Goal: Task Accomplishment & Management: Use online tool/utility

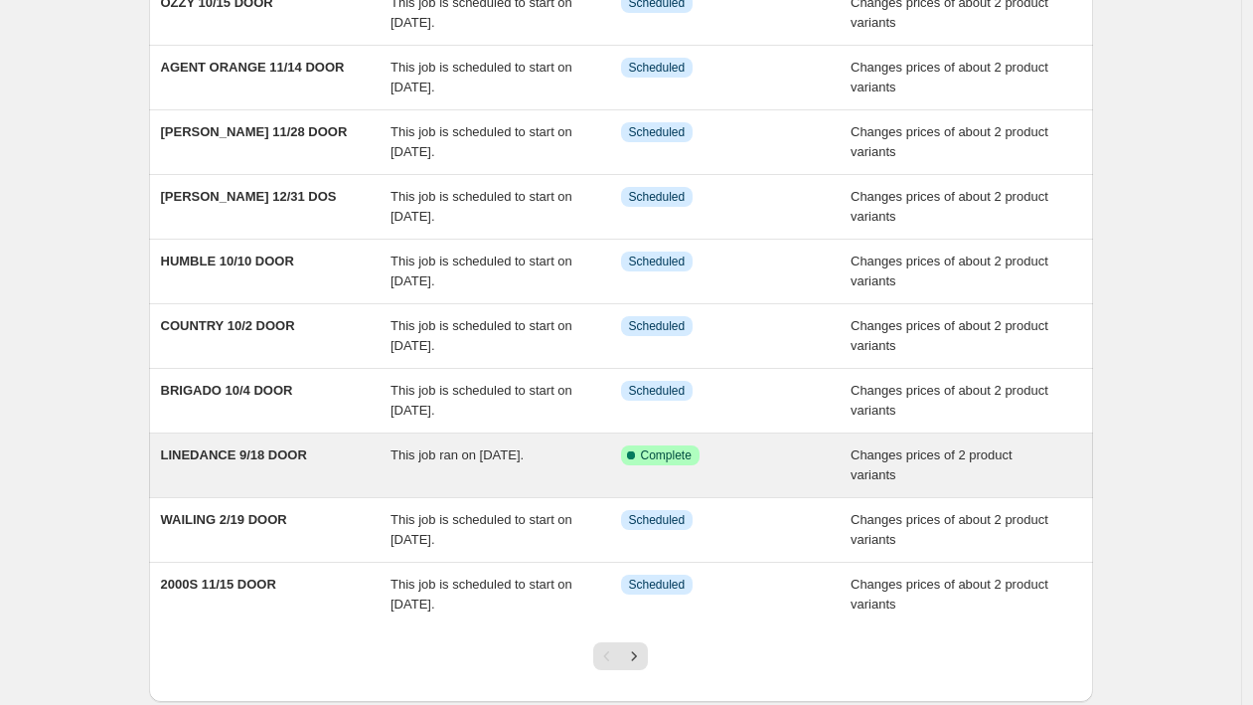
scroll to position [205, 0]
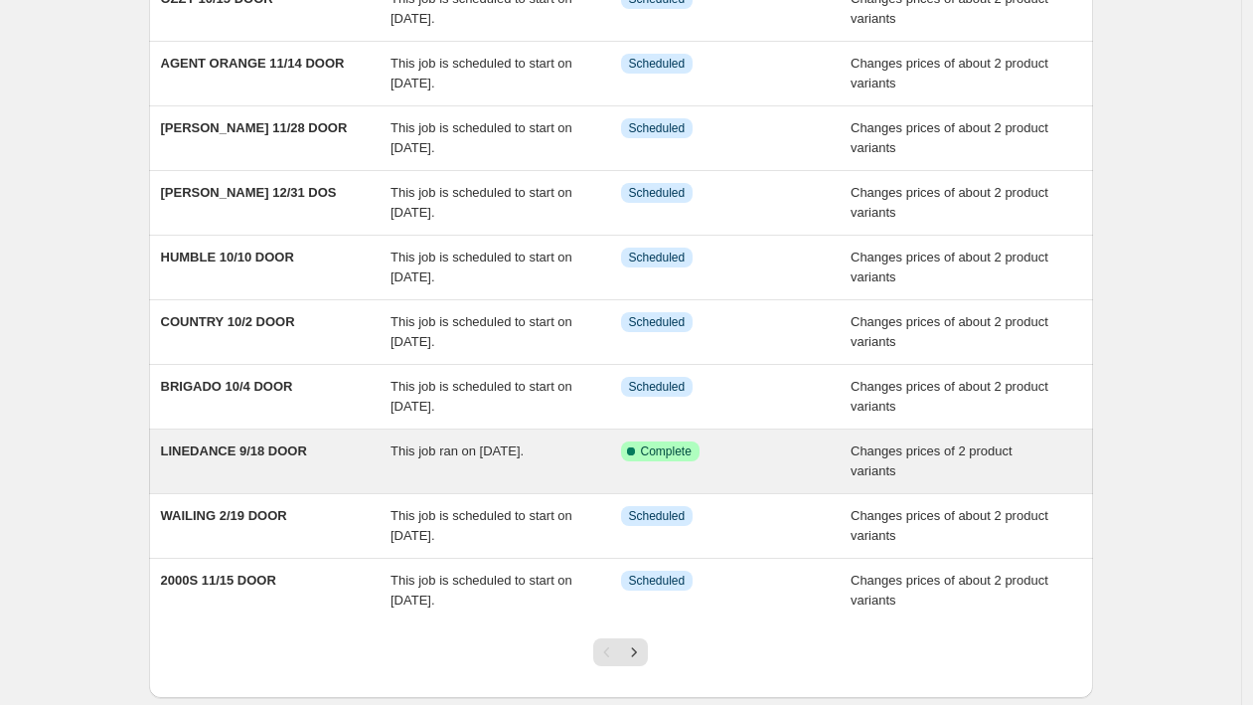
click at [692, 448] on span "Complete" at bounding box center [666, 451] width 51 height 16
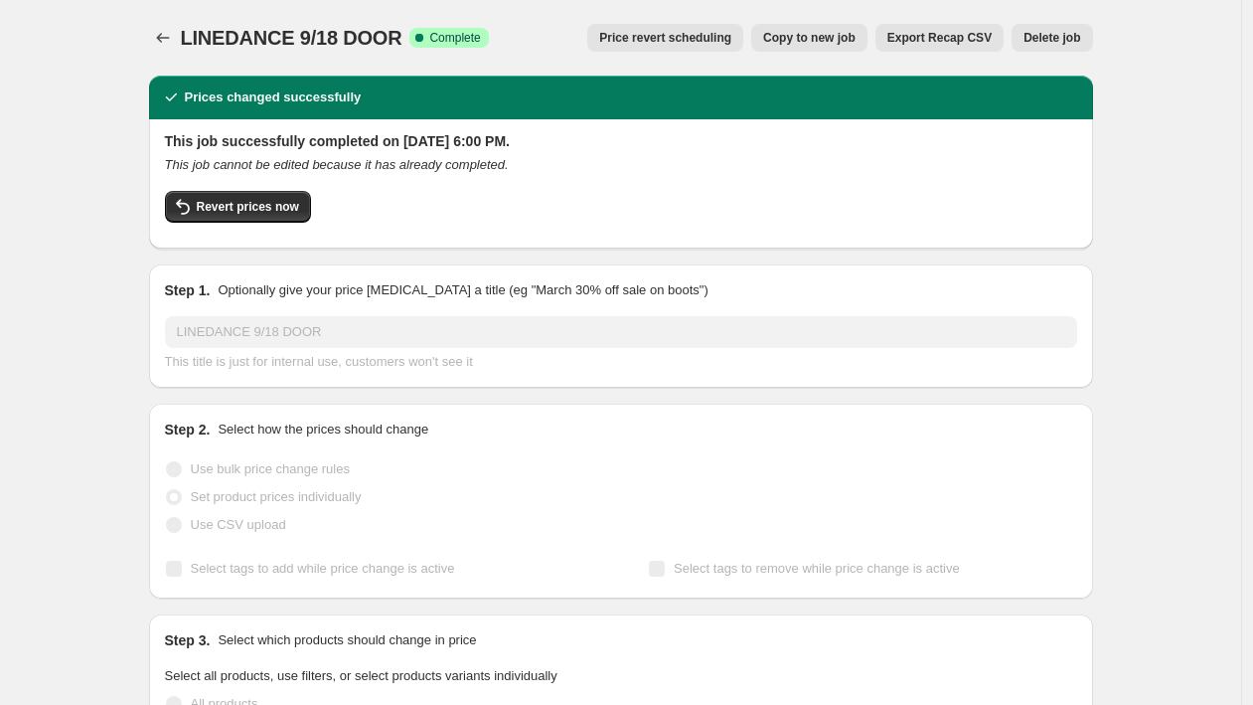
click at [1067, 36] on span "Delete job" at bounding box center [1052, 38] width 57 height 16
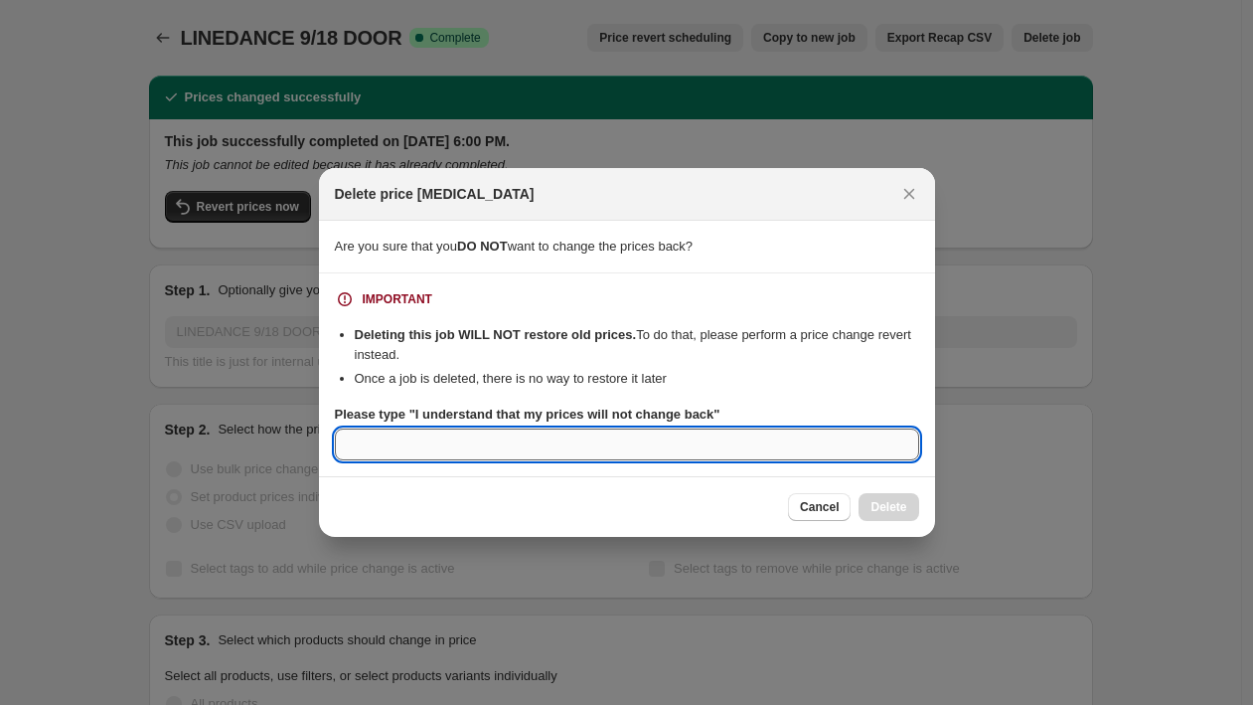
click at [478, 444] on input "Please type "I understand that my prices will not change back"" at bounding box center [627, 444] width 584 height 32
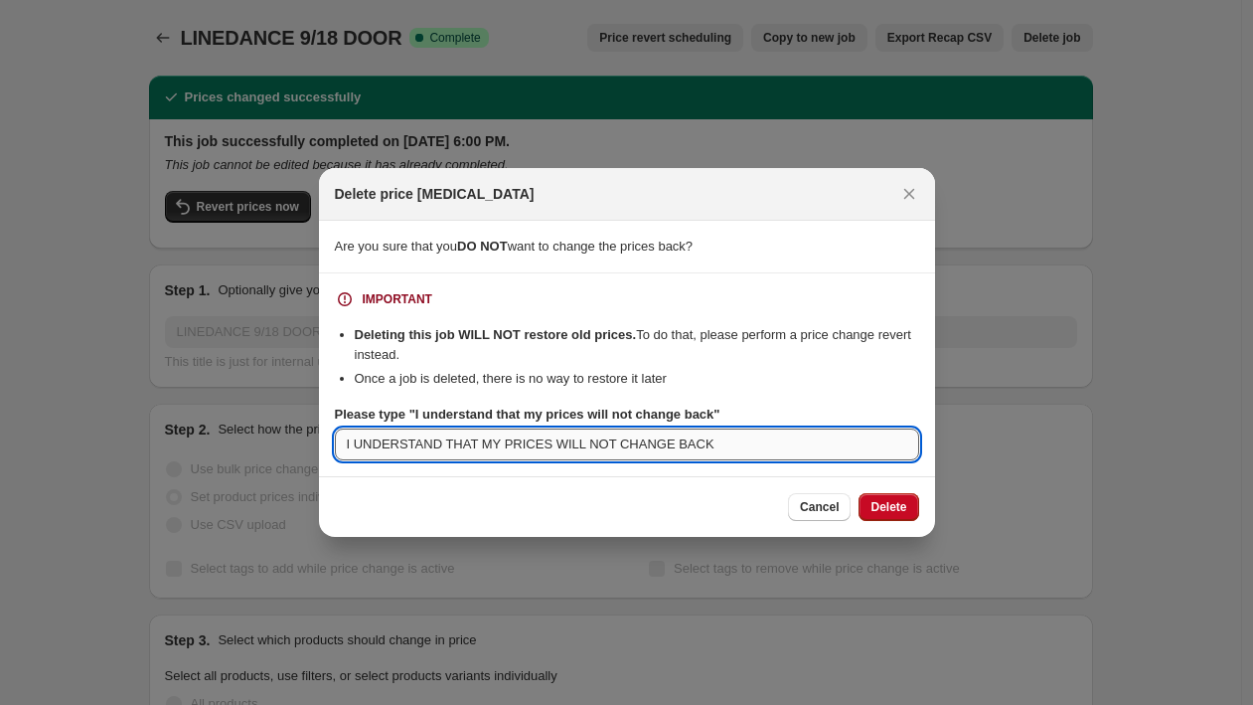
type input "I UNDERSTAND THAT MY PRICES WILL NOT CHANGE BACK"
click at [902, 489] on div "Cancel Delete" at bounding box center [627, 506] width 616 height 61
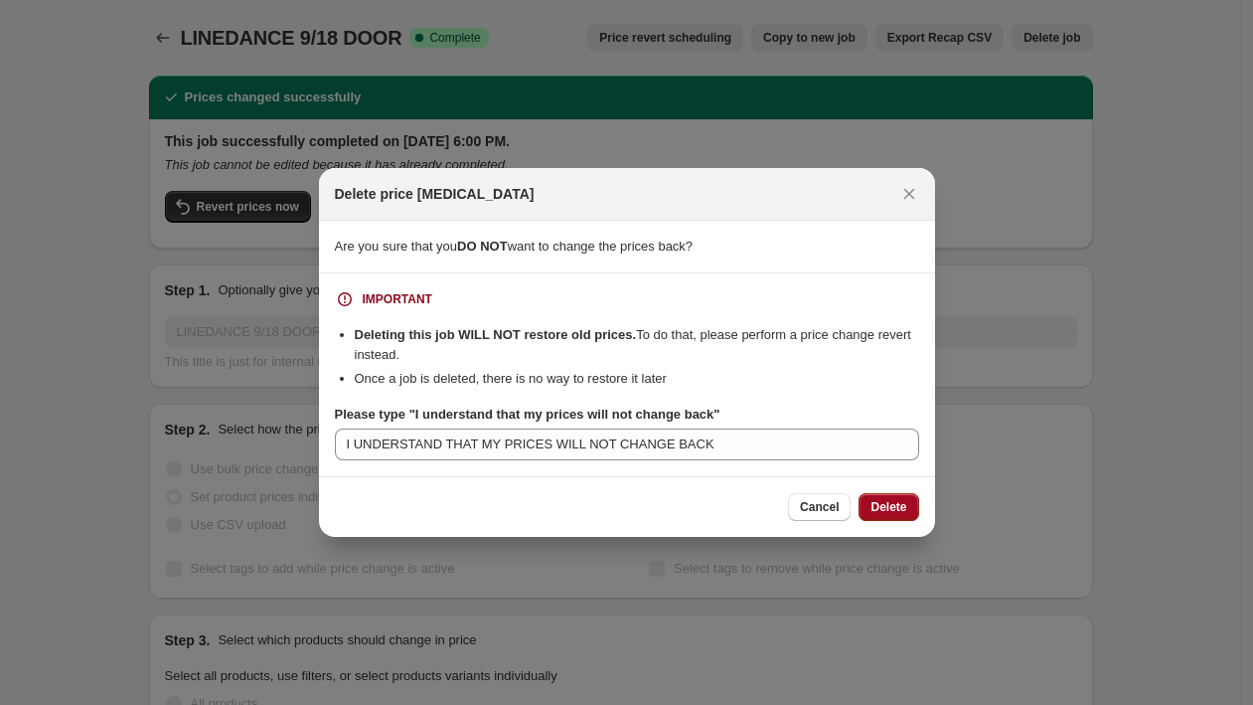
click at [895, 505] on span "Delete" at bounding box center [889, 507] width 36 height 16
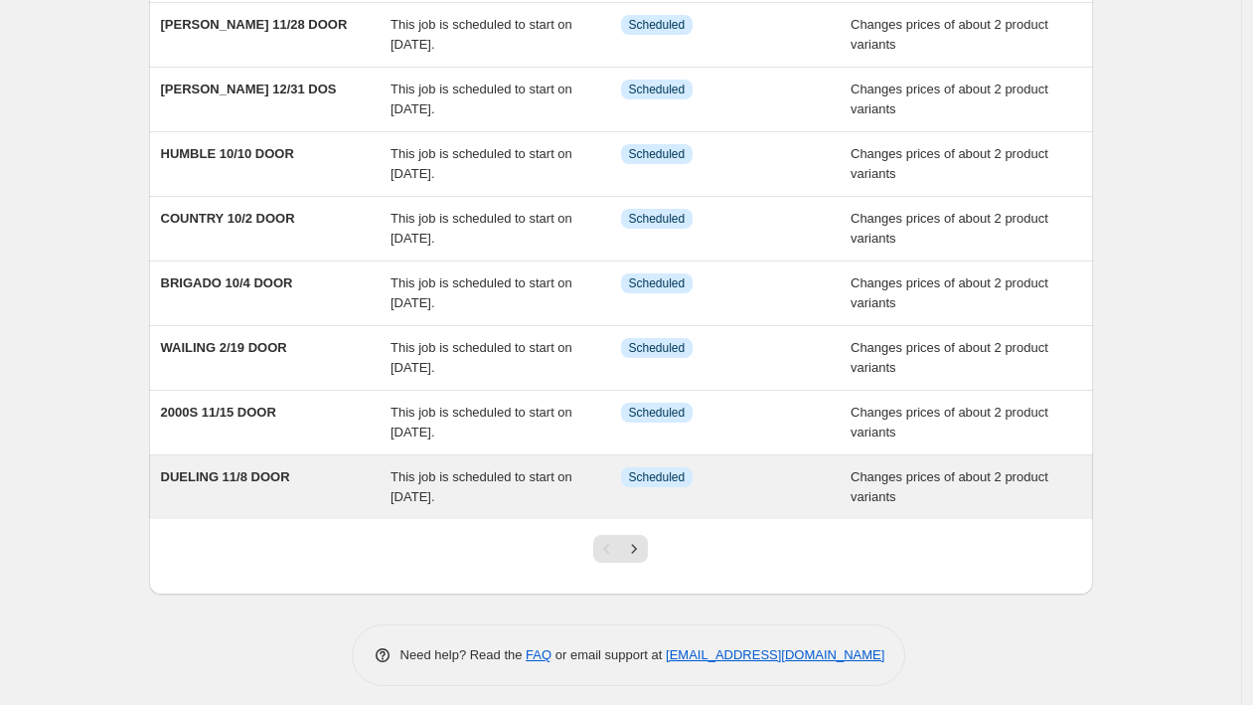
scroll to position [319, 0]
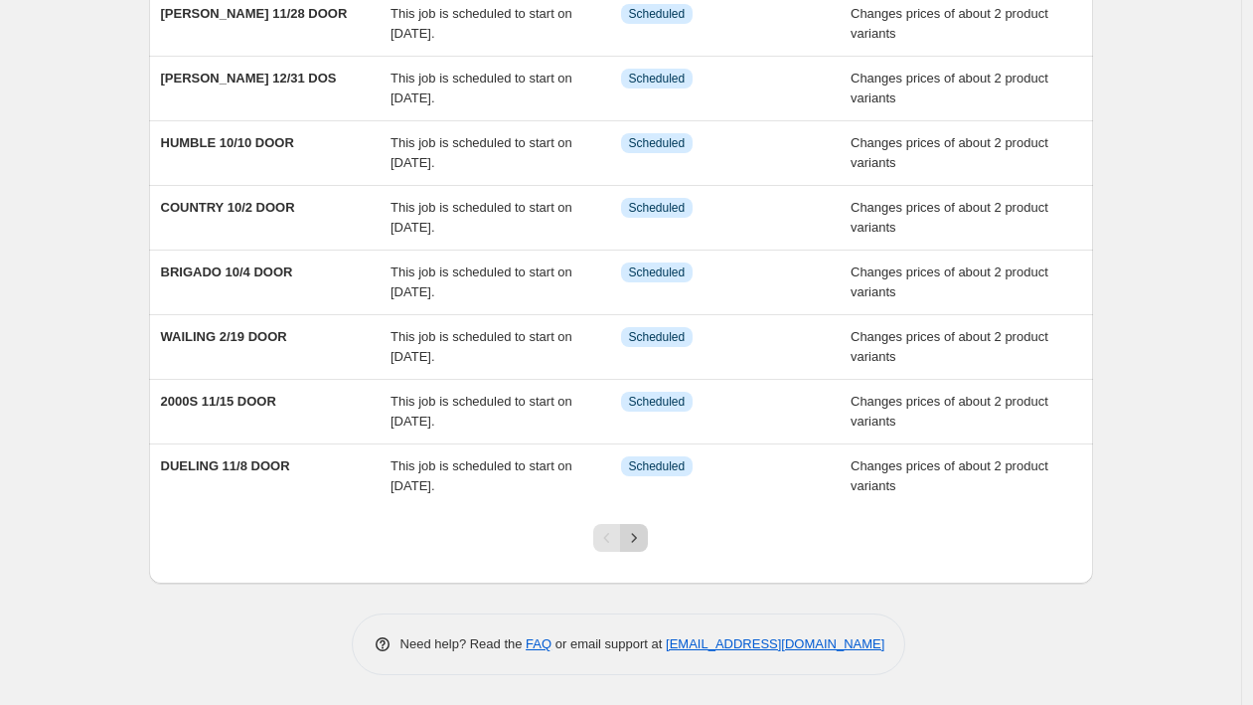
click at [642, 540] on icon "Next" at bounding box center [634, 538] width 20 height 20
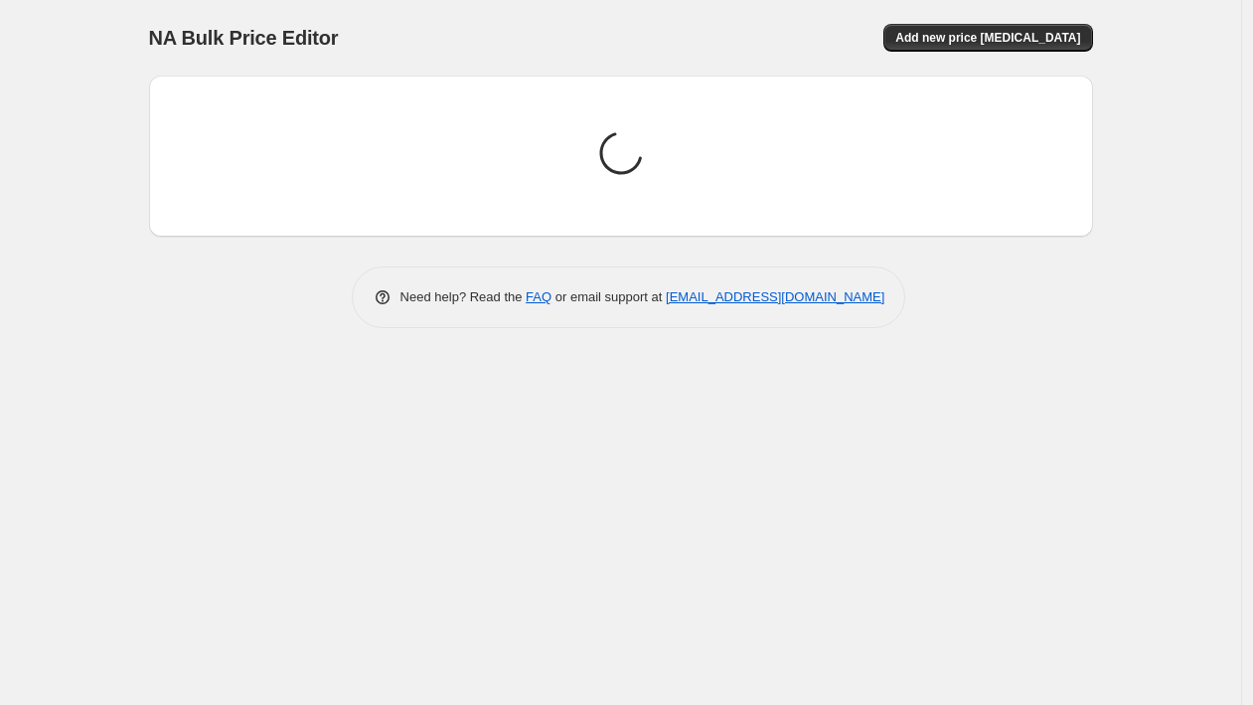
scroll to position [0, 0]
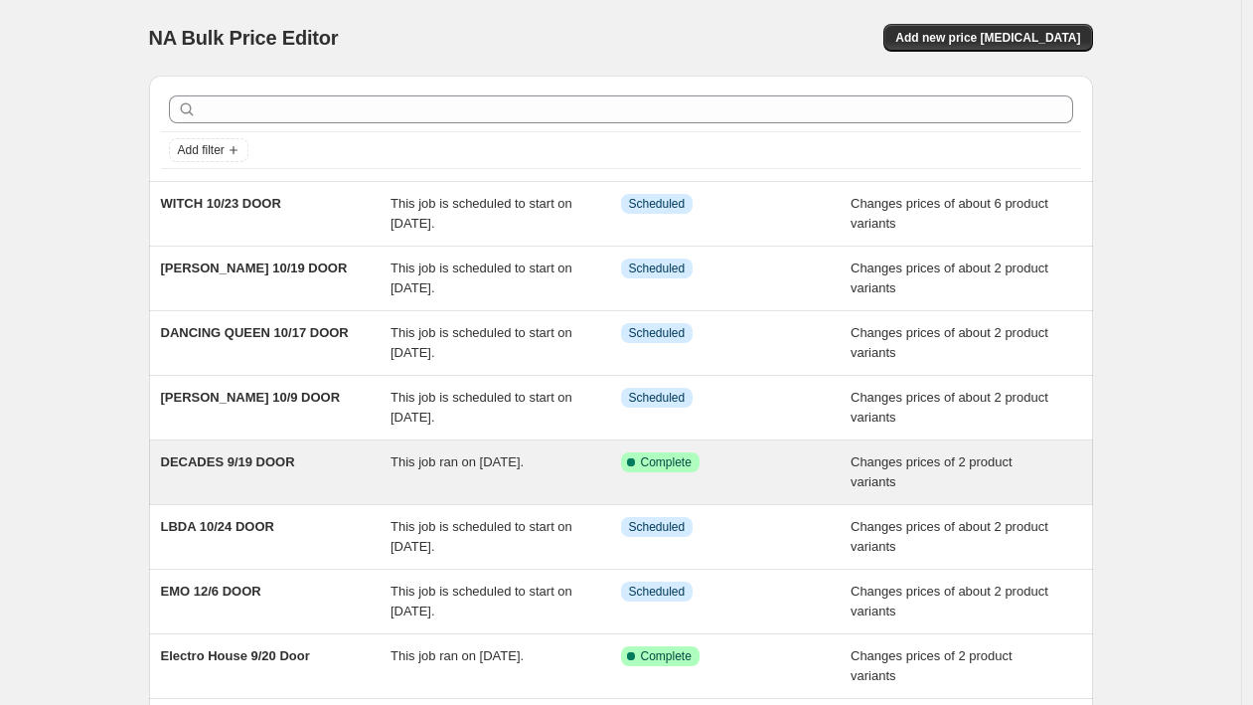
click at [258, 465] on span "DECADES 9/19 DOOR" at bounding box center [228, 461] width 134 height 15
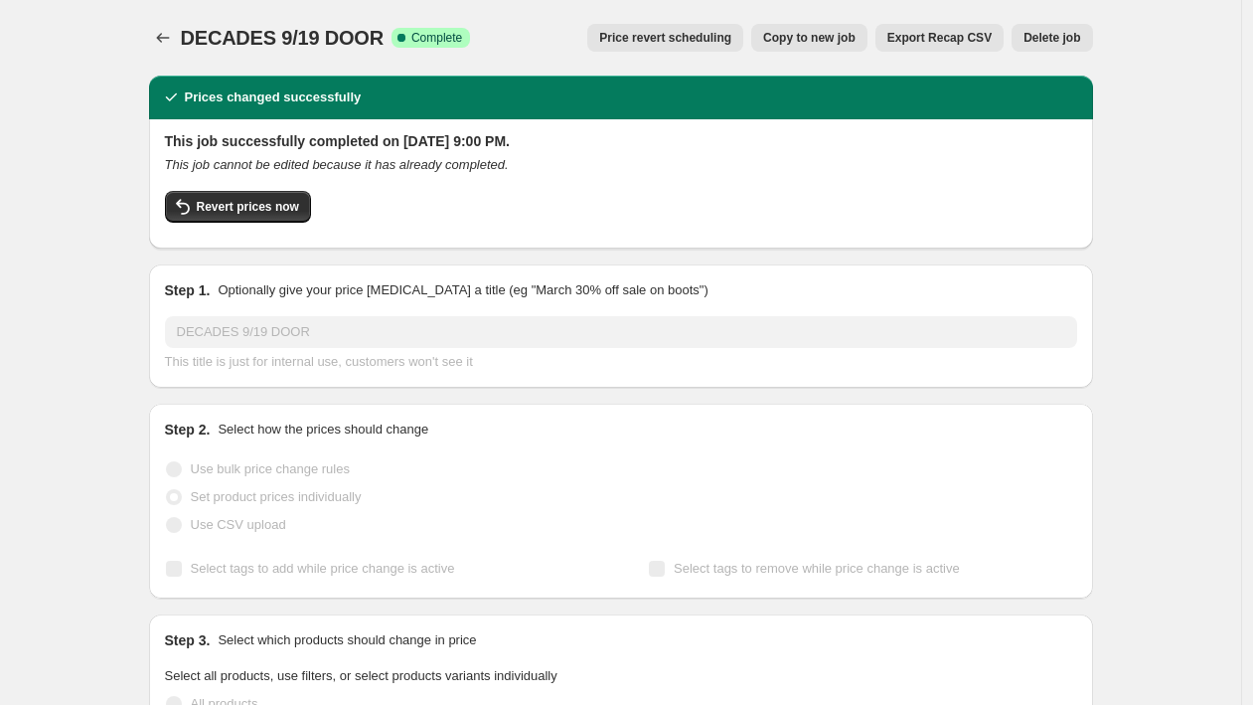
click at [1074, 28] on button "Delete job" at bounding box center [1052, 38] width 80 height 28
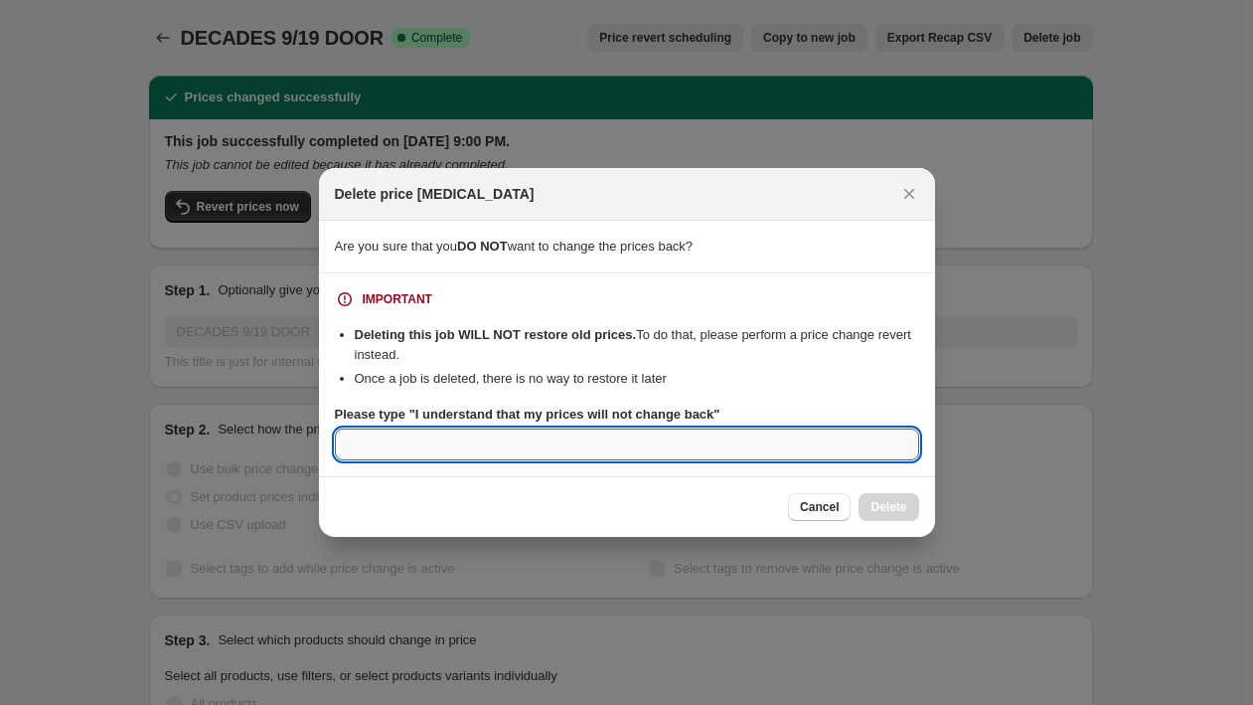
click at [607, 447] on input "Please type "I understand that my prices will not change back"" at bounding box center [627, 444] width 584 height 32
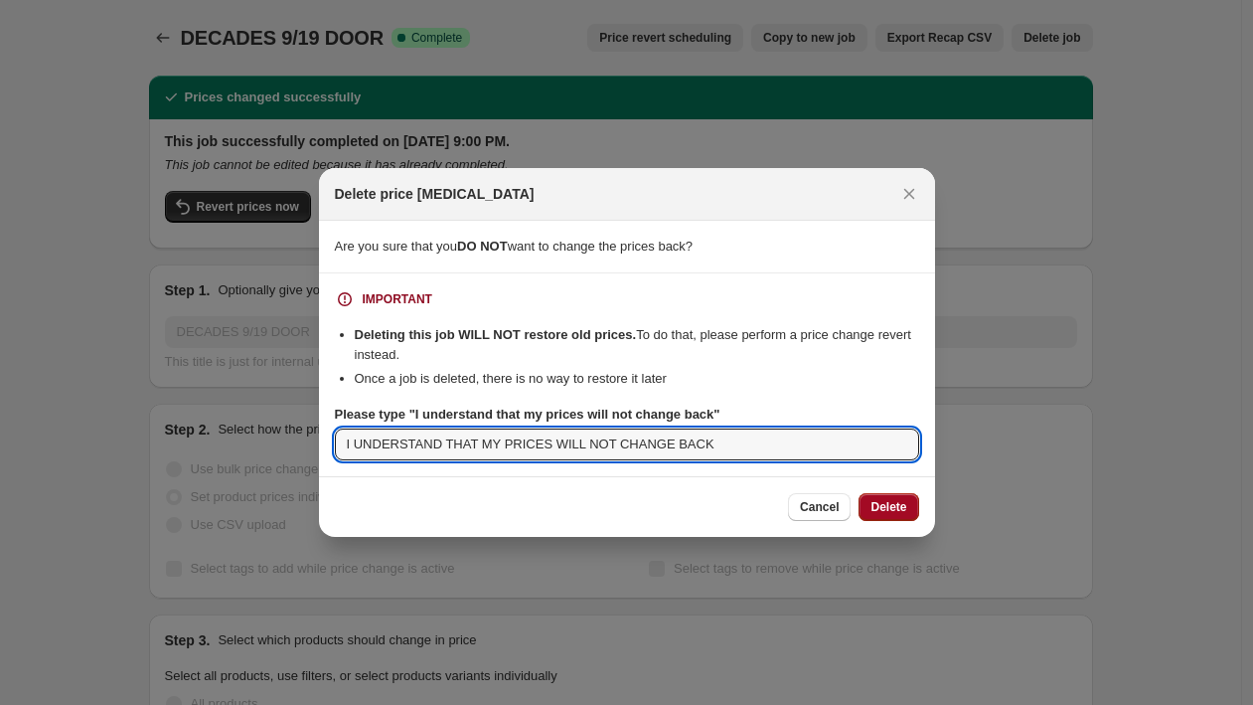
type input "I UNDERSTAND THAT MY PRICES WILL NOT CHANGE BACK"
click at [884, 507] on span "Delete" at bounding box center [889, 507] width 36 height 16
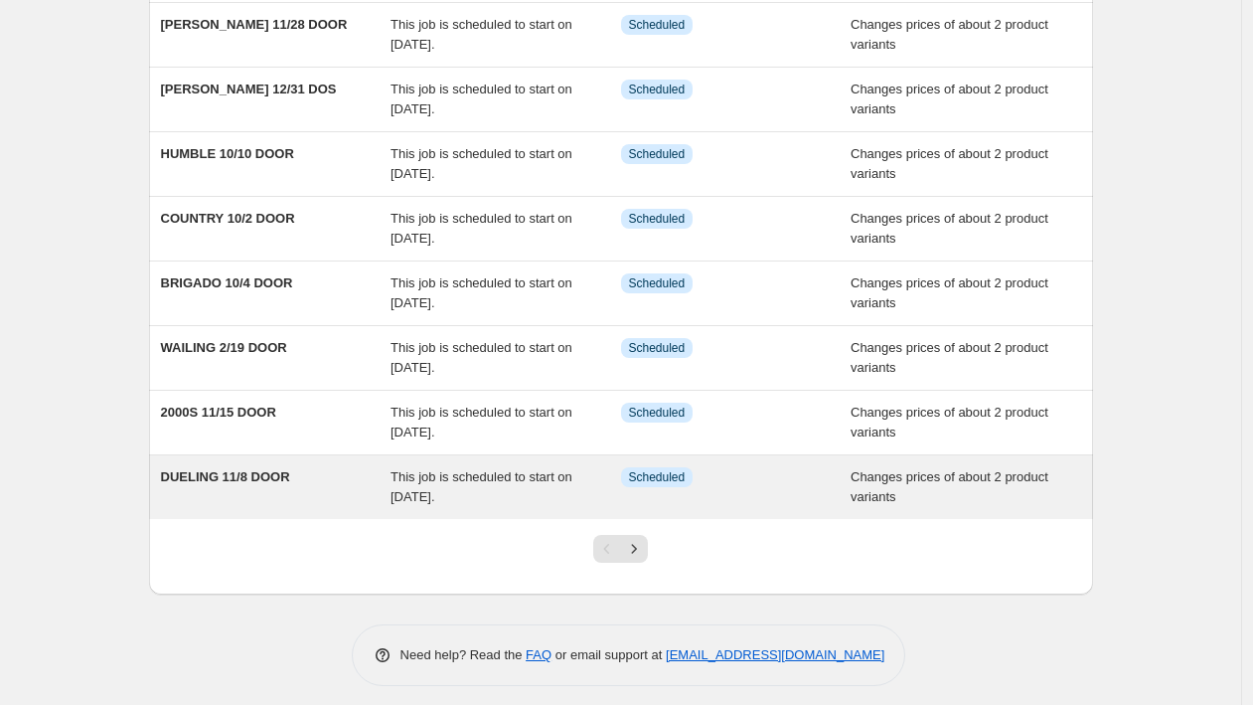
scroll to position [319, 0]
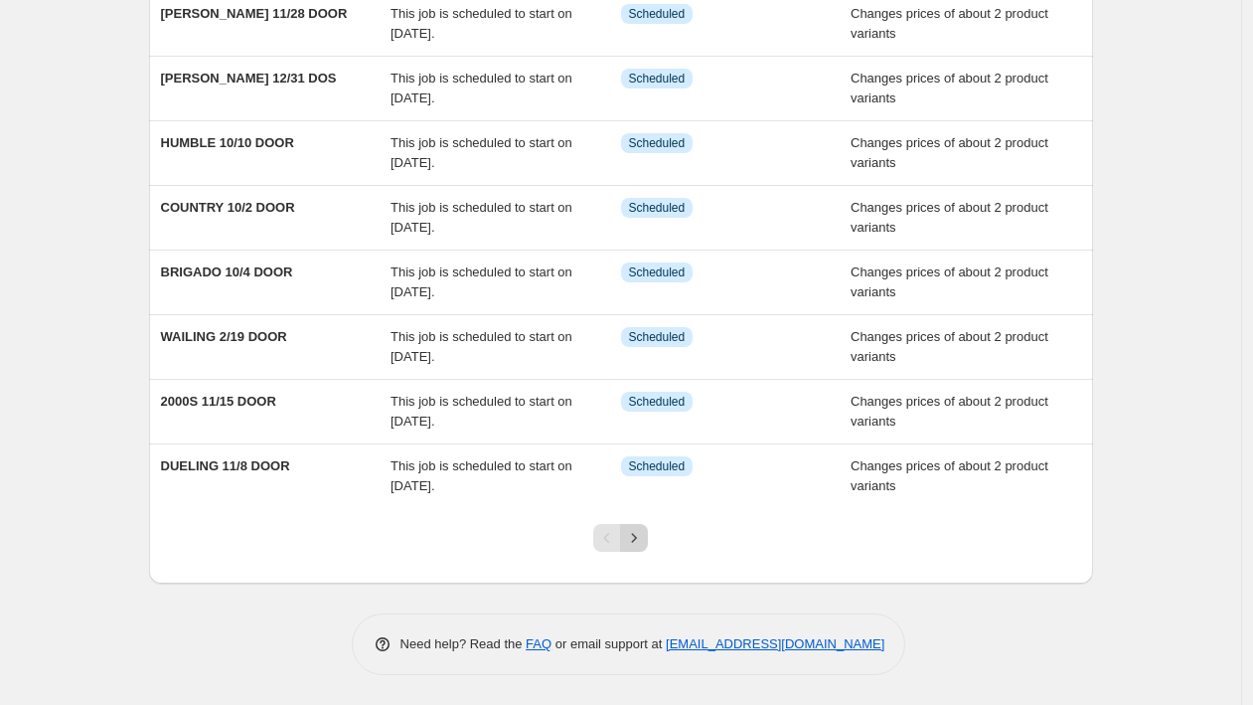
click at [644, 541] on icon "Next" at bounding box center [634, 538] width 20 height 20
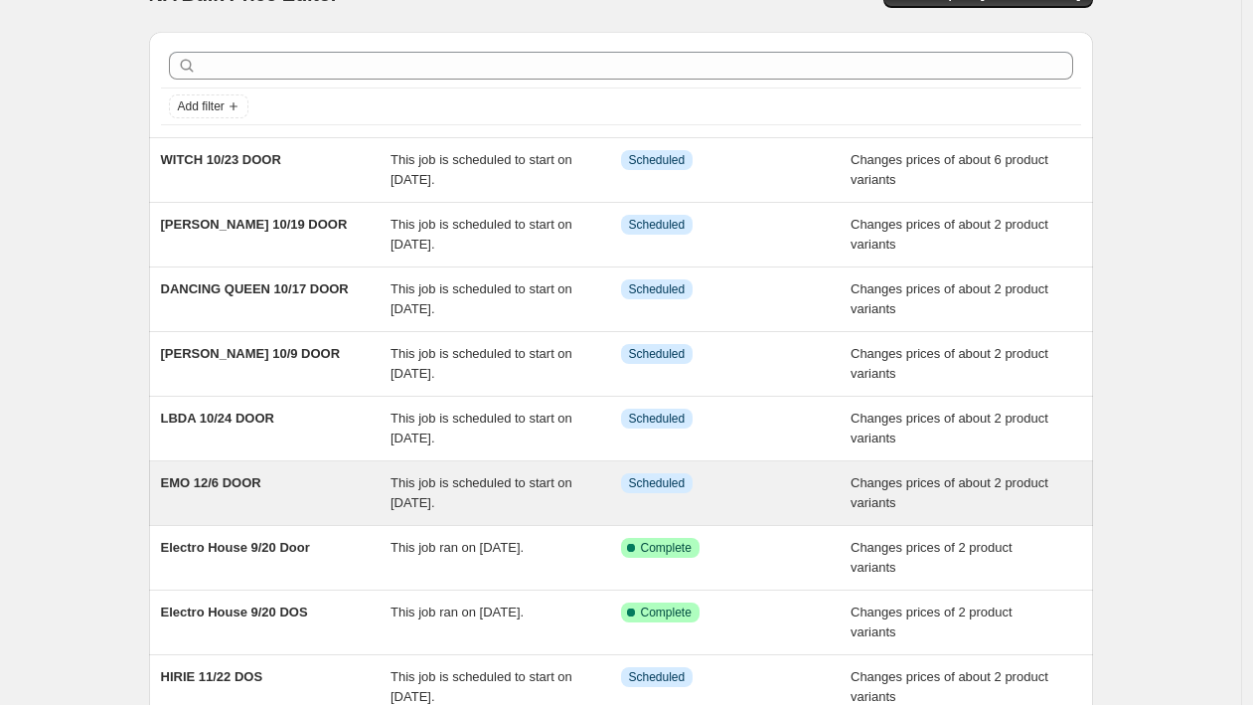
scroll to position [0, 0]
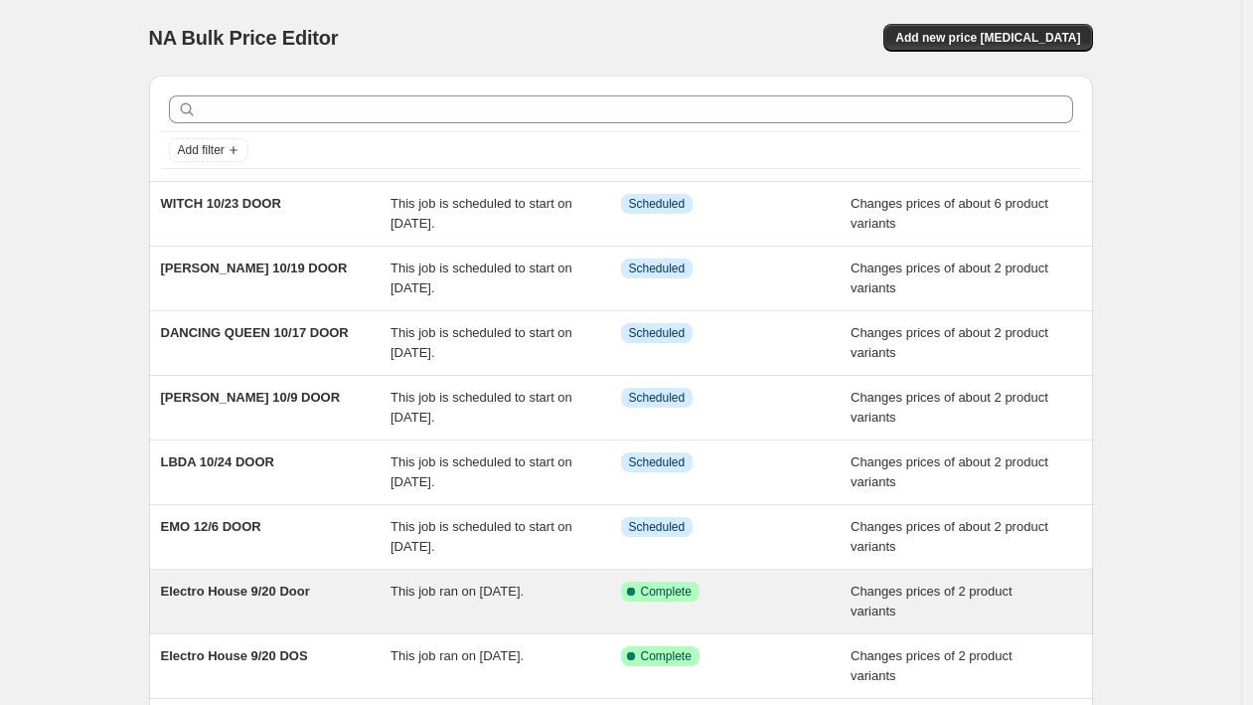
click at [276, 597] on span "Electro House 9/20 Door" at bounding box center [235, 590] width 149 height 15
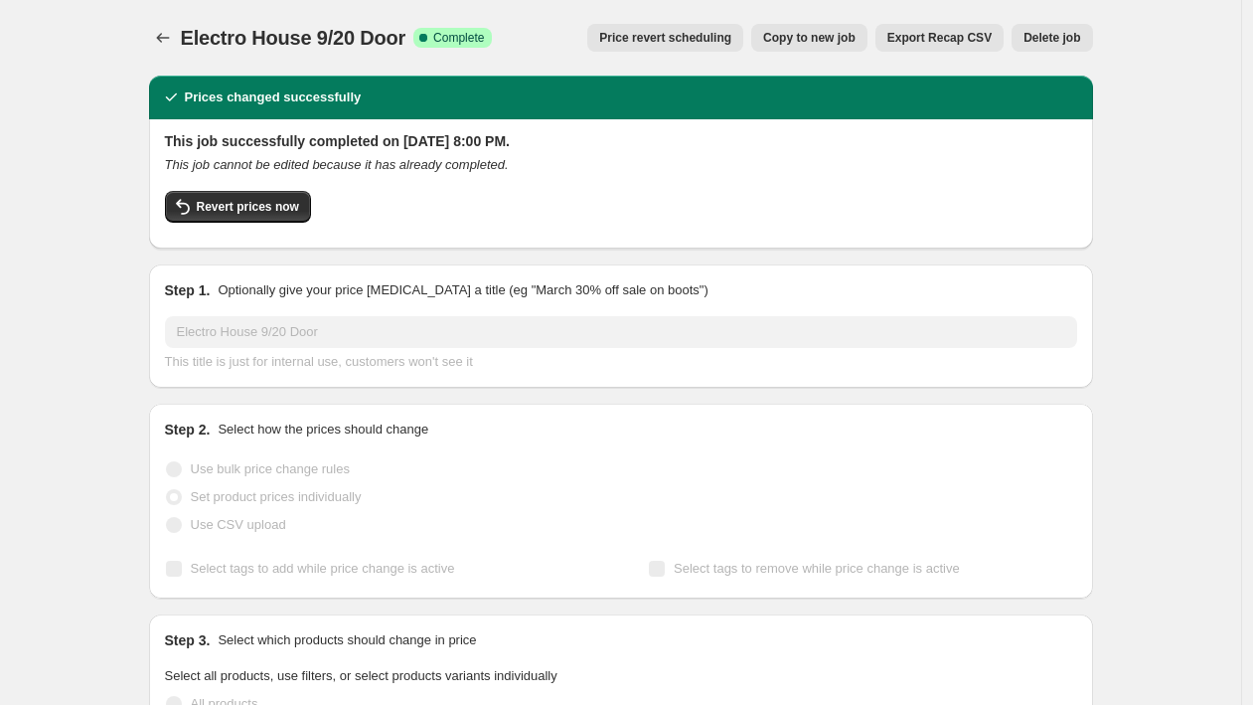
click at [1063, 37] on span "Delete job" at bounding box center [1052, 38] width 57 height 16
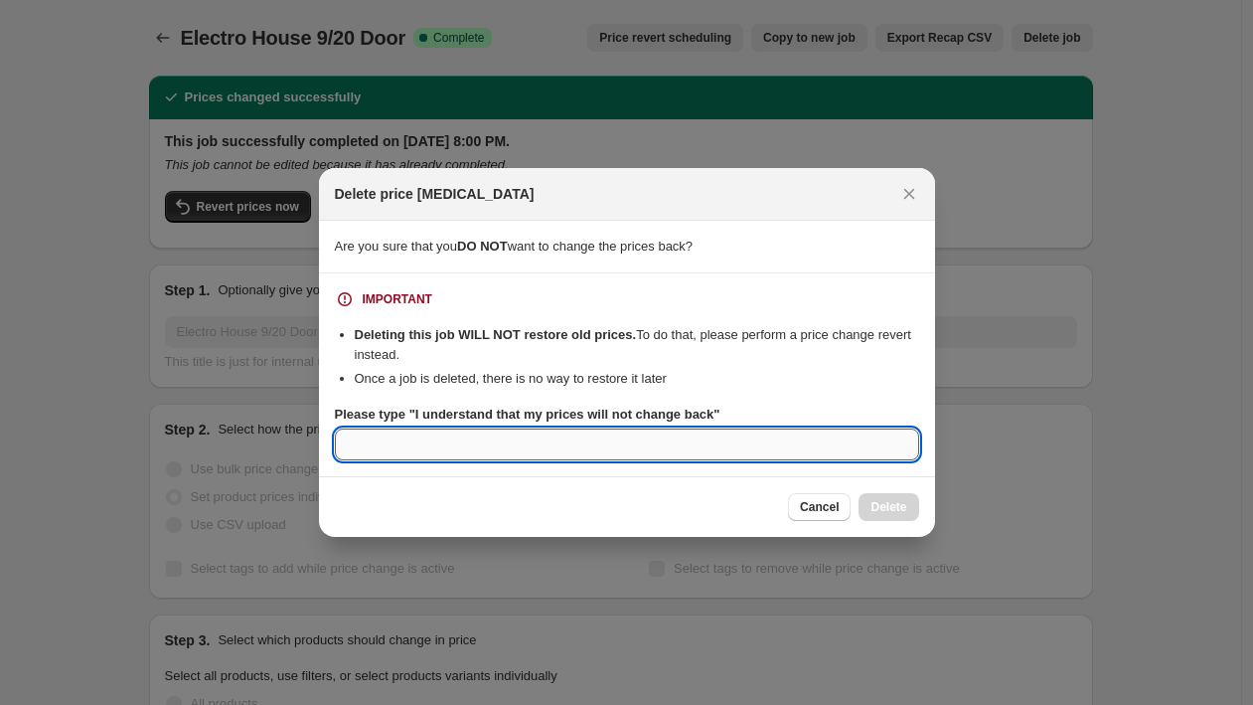
click at [604, 448] on input "Please type "I understand that my prices will not change back"" at bounding box center [627, 444] width 584 height 32
paste input "I UNDERSTAND THAT MY PRICES WILL NOT CHANGE BACK"
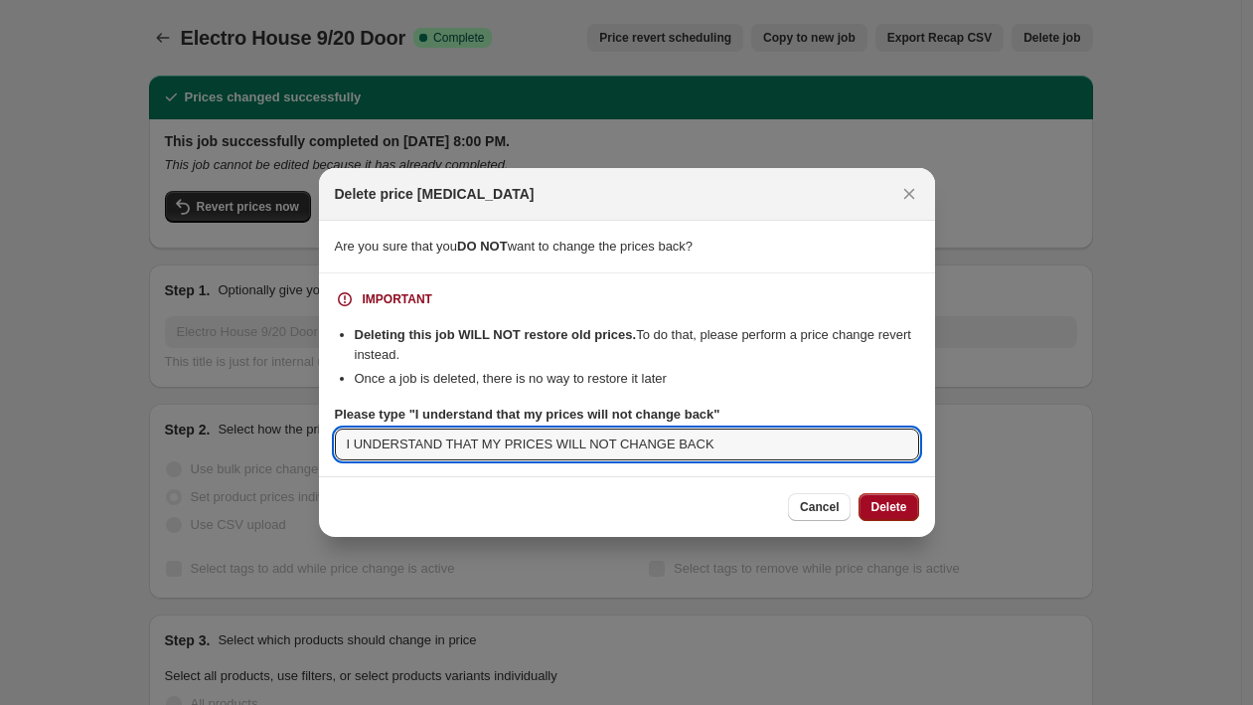
type input "I UNDERSTAND THAT MY PRICES WILL NOT CHANGE BACK"
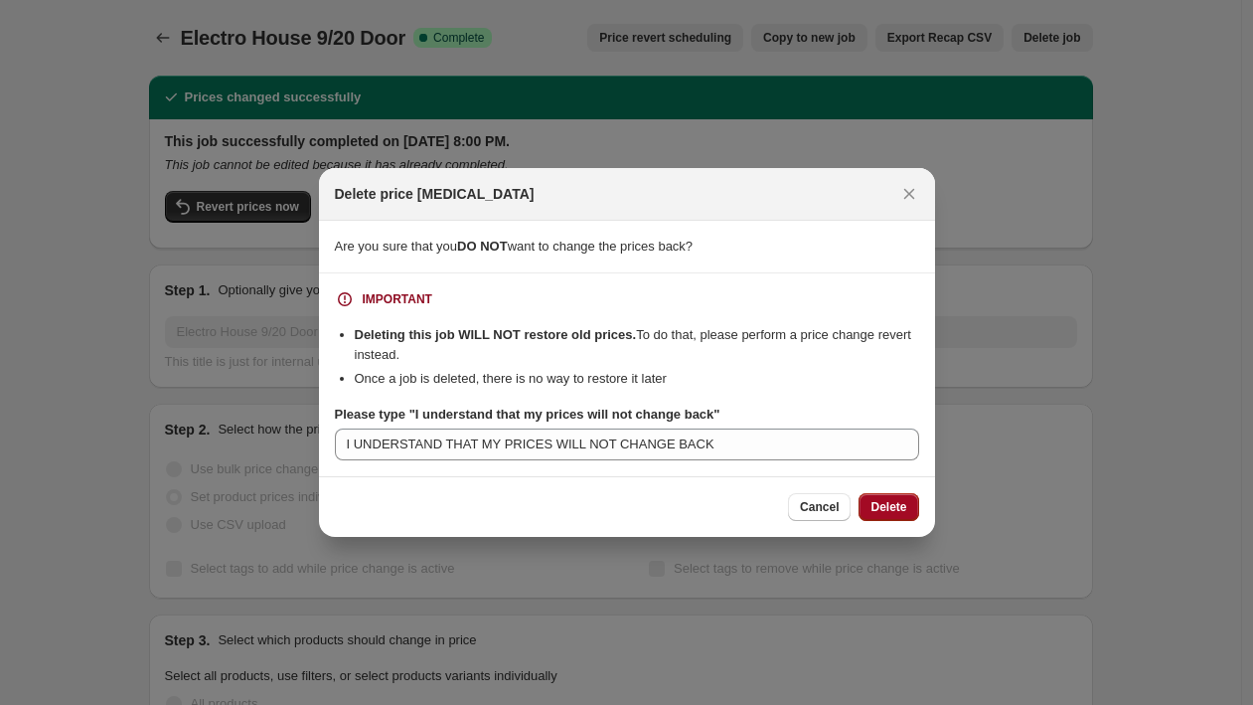
click at [889, 501] on span "Delete" at bounding box center [889, 507] width 36 height 16
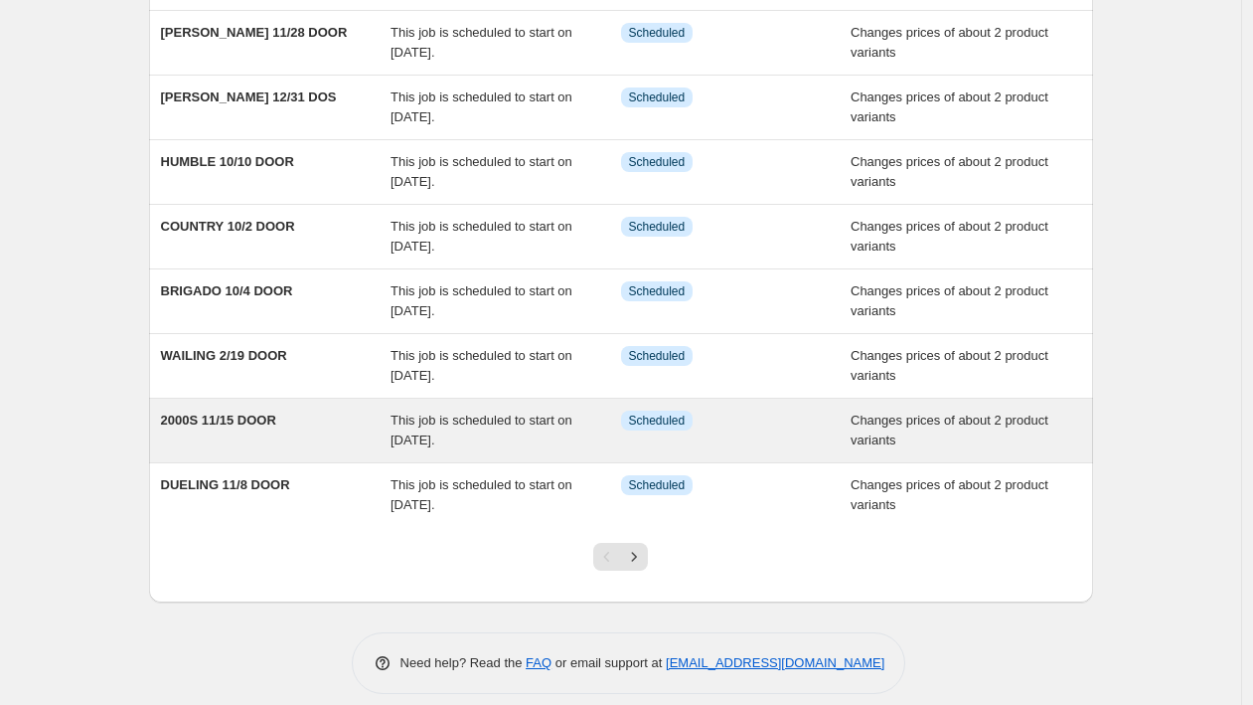
scroll to position [319, 0]
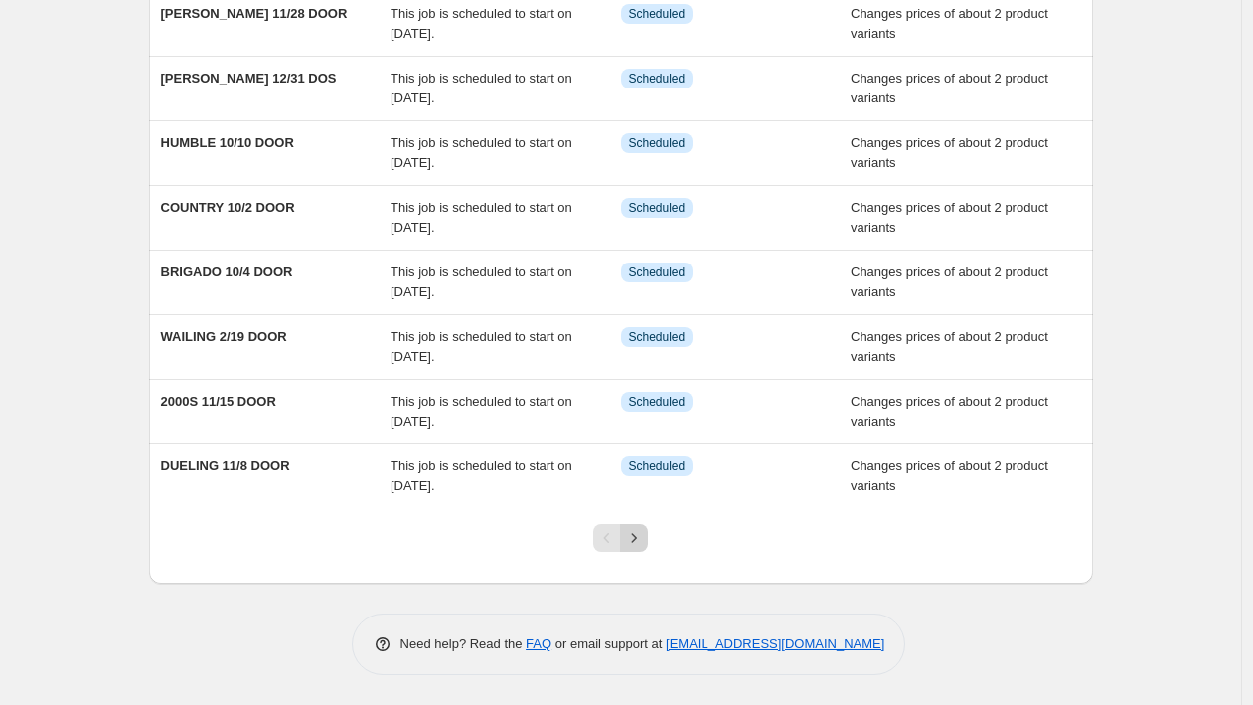
click at [642, 537] on icon "Next" at bounding box center [634, 538] width 20 height 20
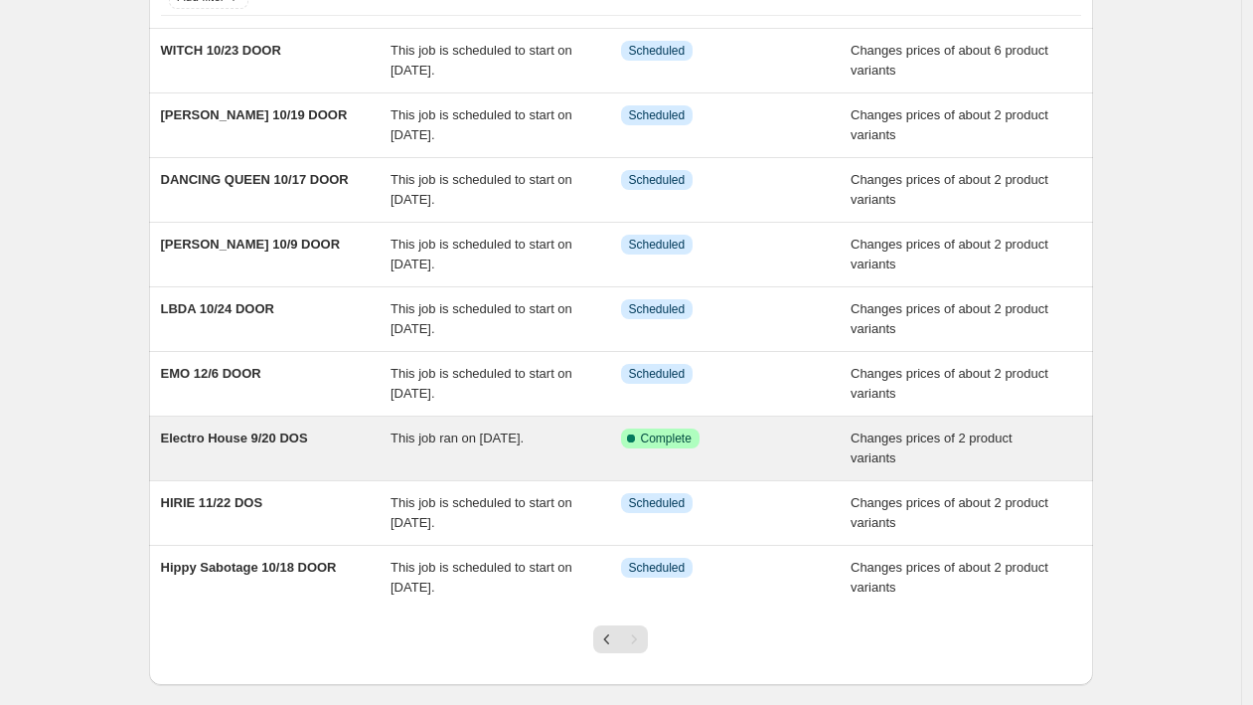
scroll to position [148, 0]
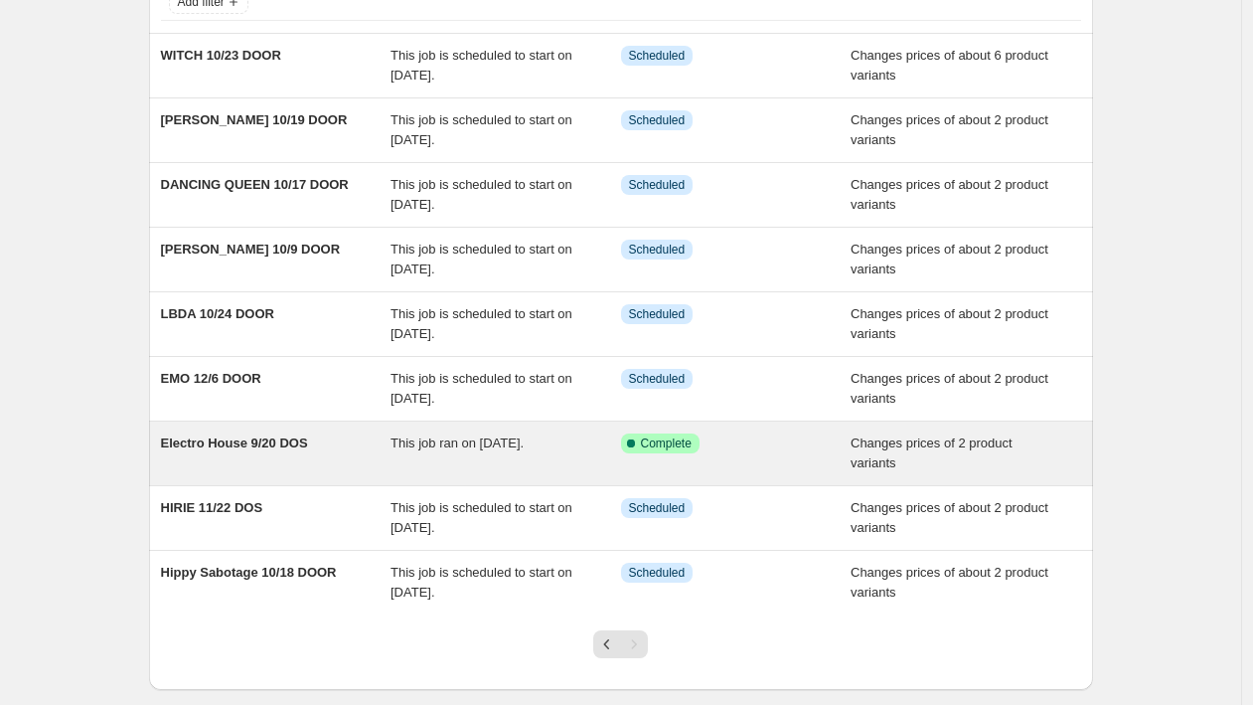
click at [275, 439] on span "Electro House 9/20 DOS" at bounding box center [234, 442] width 147 height 15
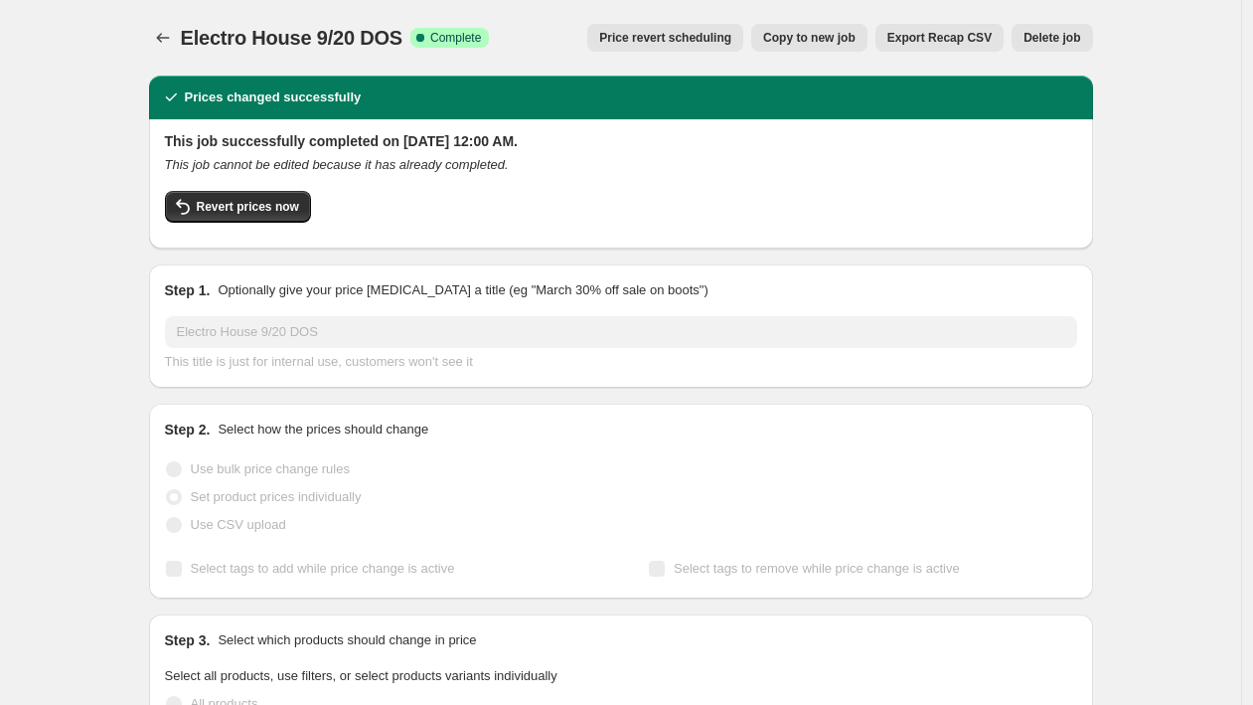
click at [1063, 35] on span "Delete job" at bounding box center [1052, 38] width 57 height 16
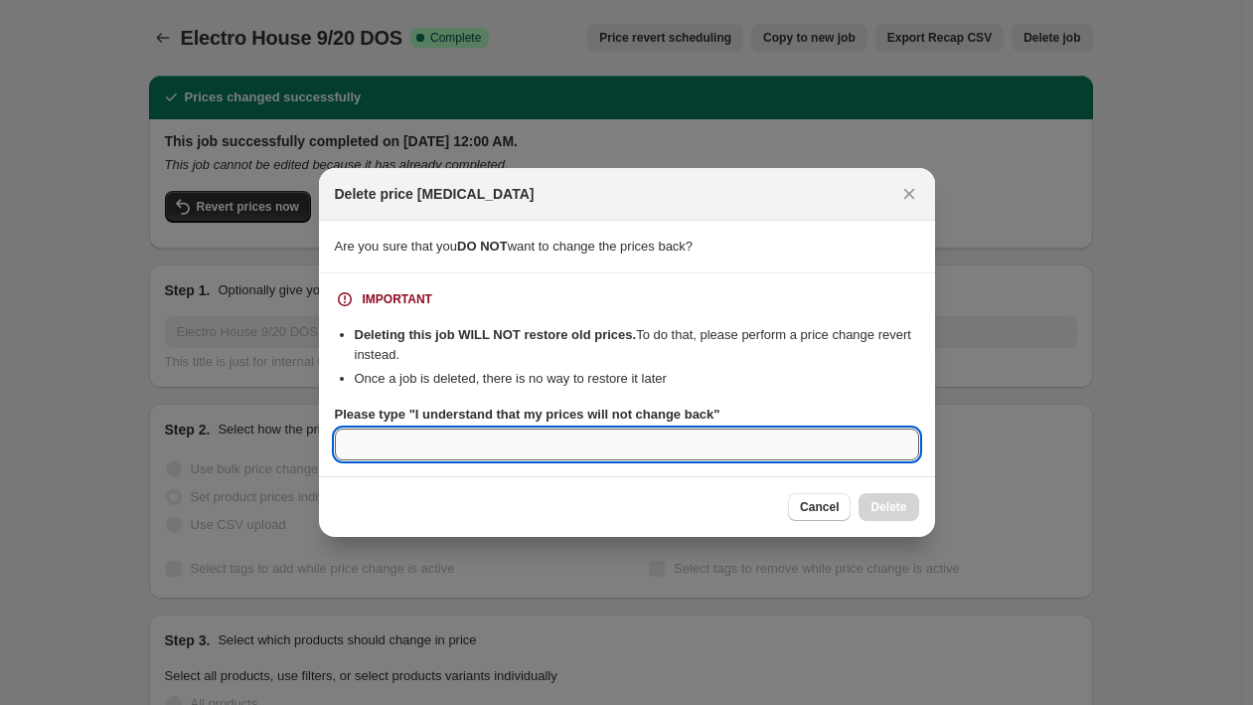
click at [697, 451] on input "Please type "I understand that my prices will not change back"" at bounding box center [627, 444] width 584 height 32
paste input "I UNDERSTAND THAT MY PRICES WILL NOT CHANGE BACK"
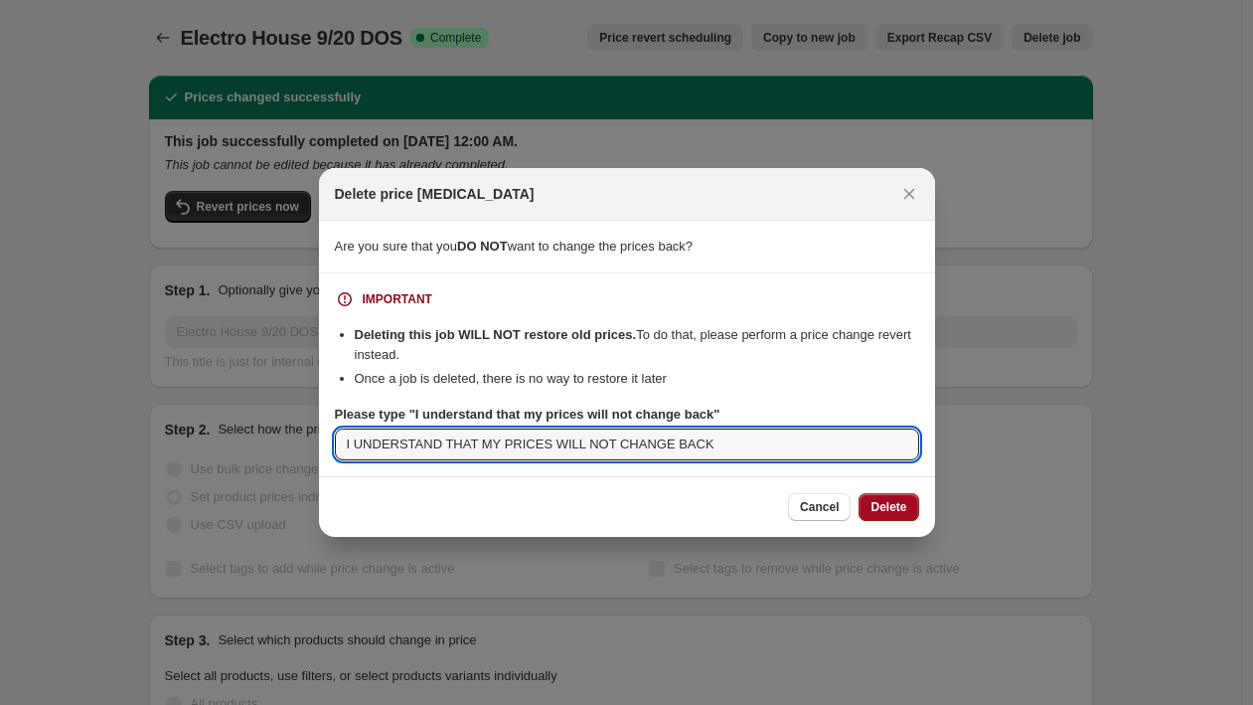
type input "I UNDERSTAND THAT MY PRICES WILL NOT CHANGE BACK"
click at [871, 500] on span "Delete" at bounding box center [889, 507] width 36 height 16
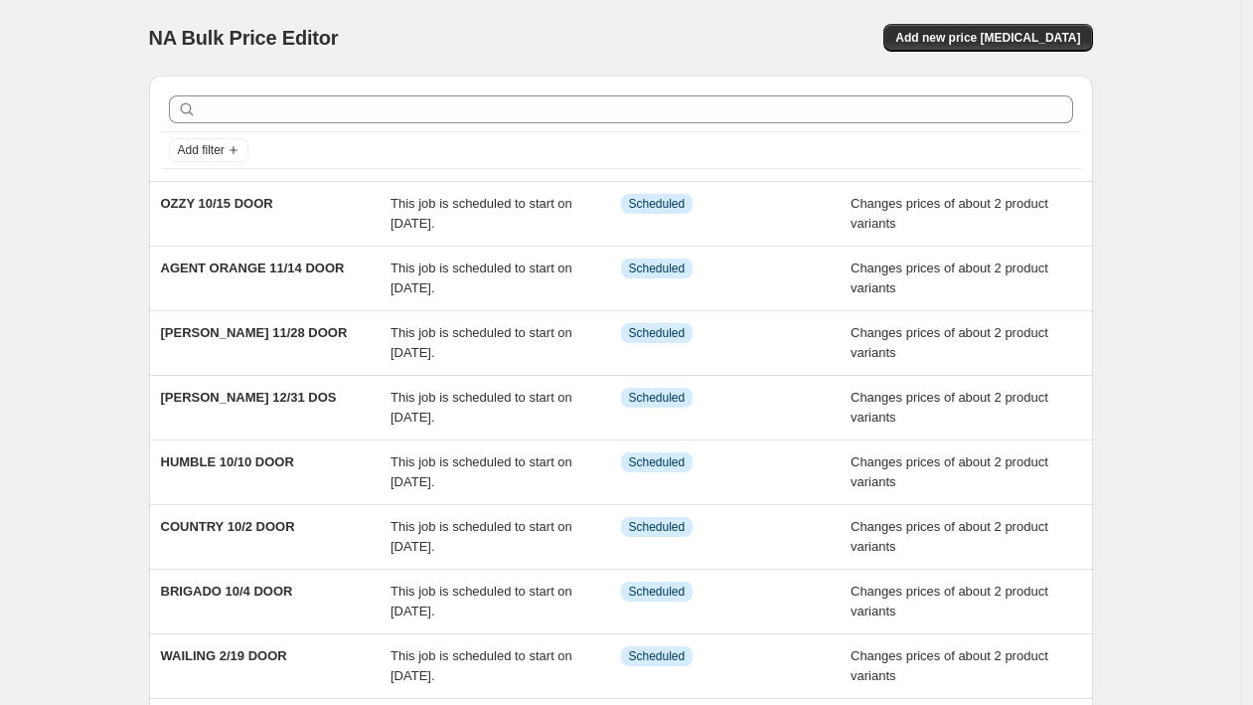
click at [1023, 23] on div "NA Bulk Price Editor. This page is ready NA Bulk Price Editor Add new price cha…" at bounding box center [621, 38] width 944 height 76
click at [1013, 37] on span "Add new price [MEDICAL_DATA]" at bounding box center [987, 38] width 185 height 16
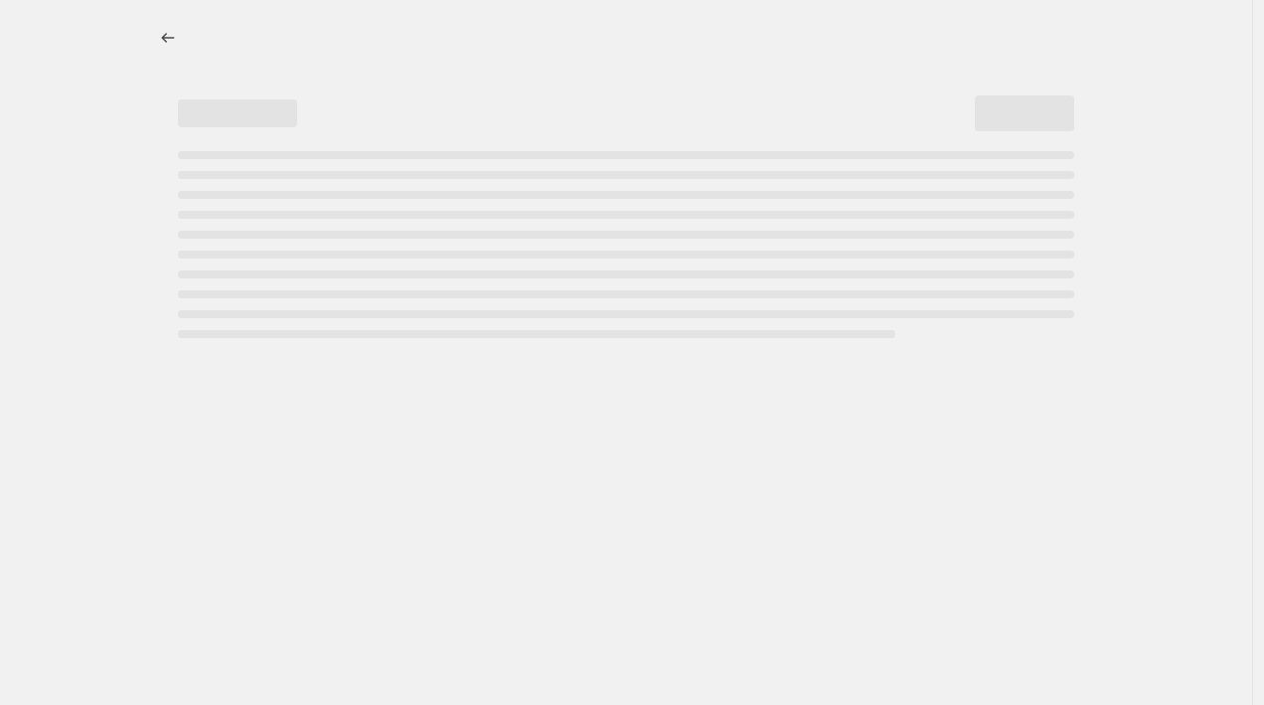
select select "percentage"
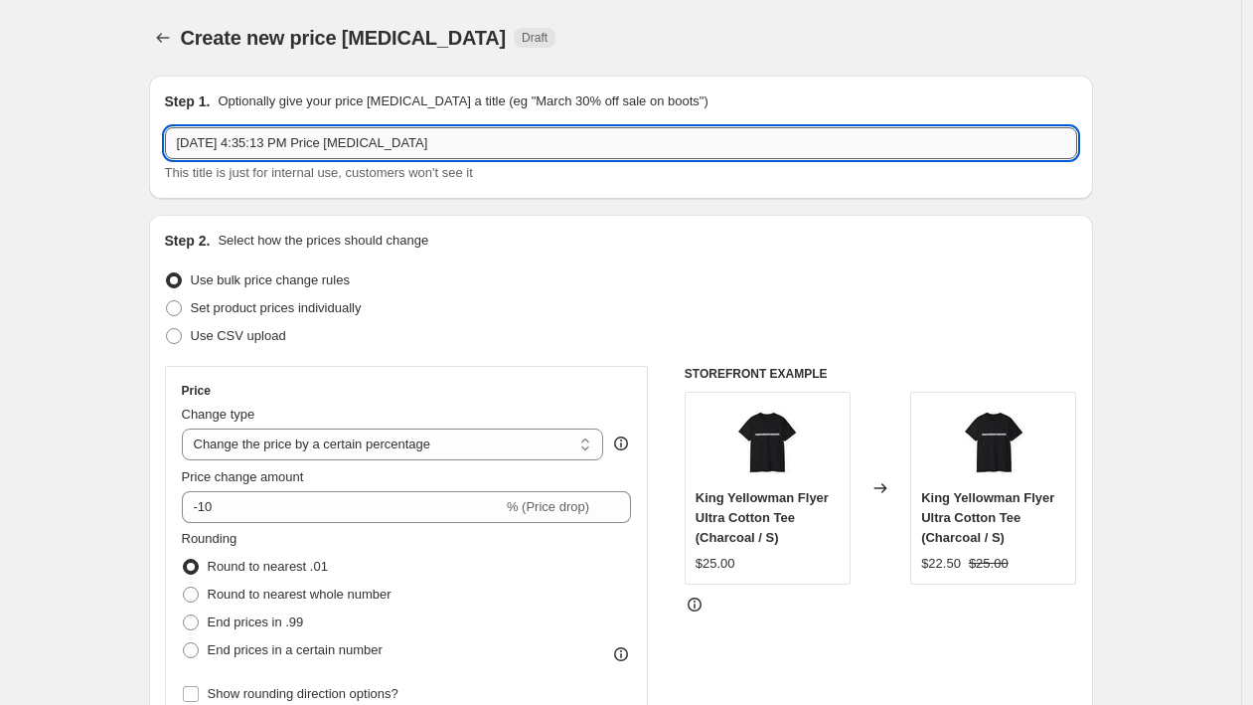
click at [311, 143] on input "Sep 22, 2025 at 4:35:13 PM Price change job" at bounding box center [621, 143] width 912 height 32
type input "DRAG 9/27 DOOR"
click at [330, 310] on span "Set product prices individually" at bounding box center [276, 307] width 171 height 15
click at [167, 301] on input "Set product prices individually" at bounding box center [166, 300] width 1 height 1
radio input "true"
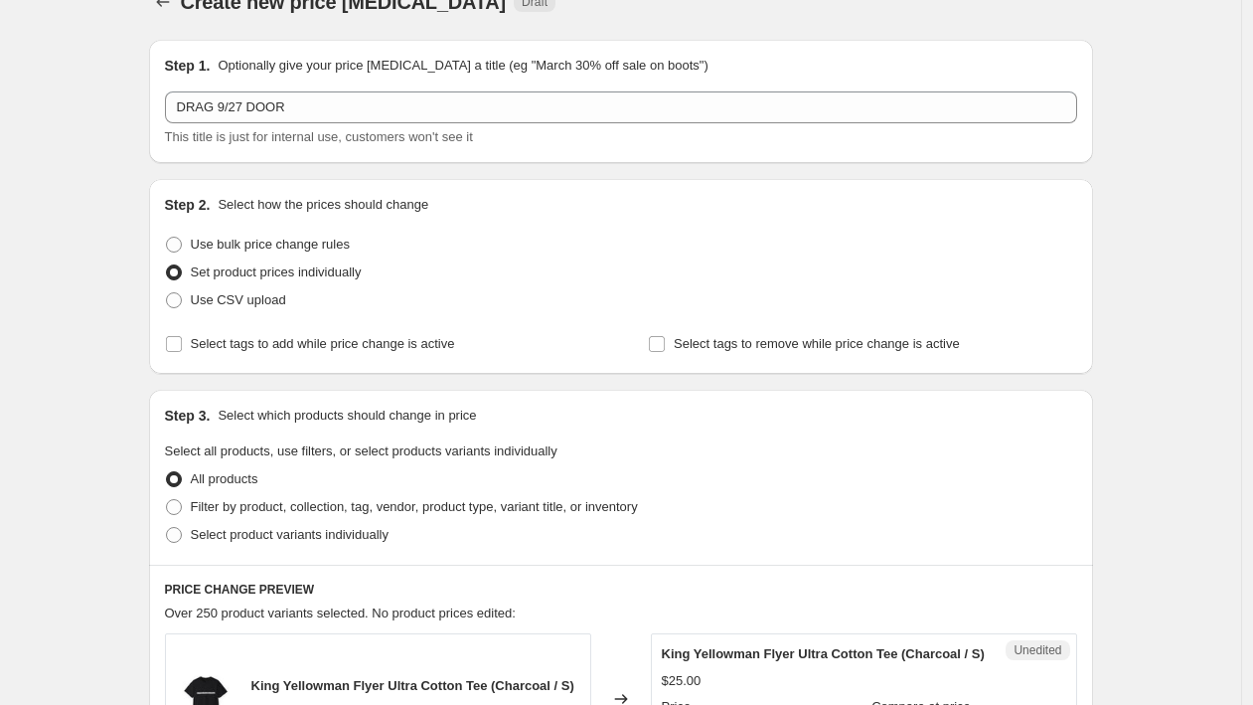
scroll to position [118, 0]
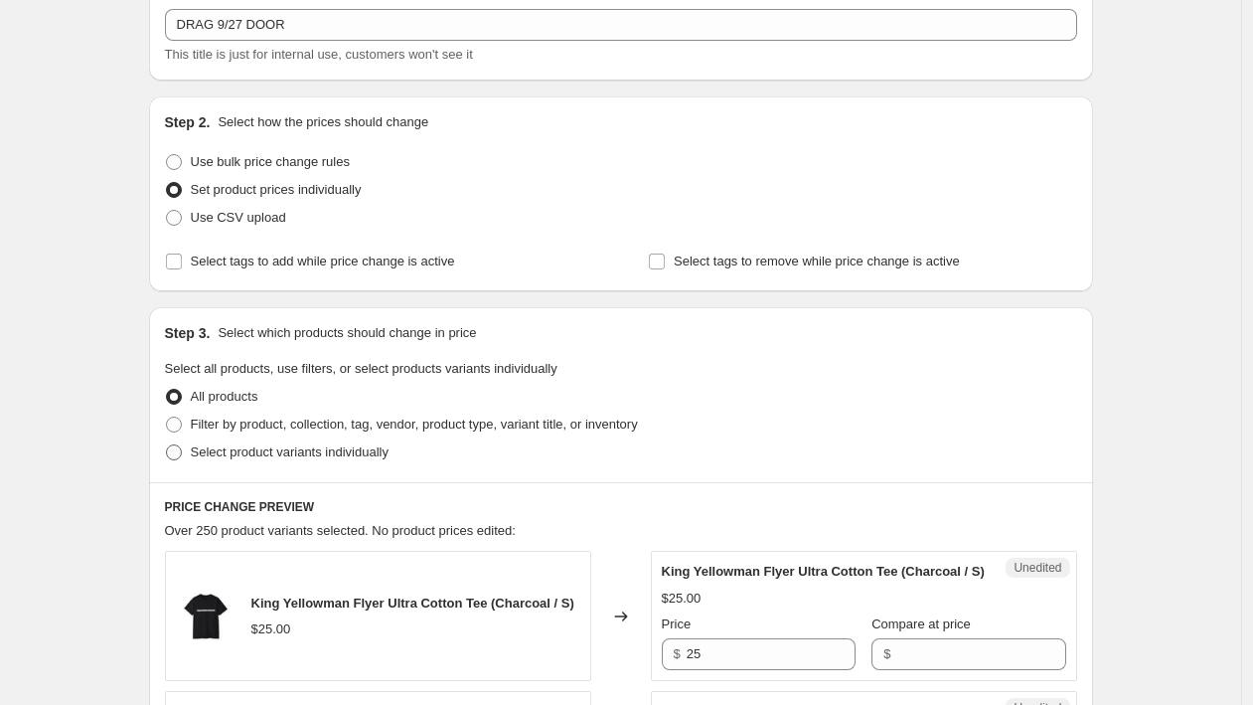
click at [380, 453] on span "Select product variants individually" at bounding box center [290, 451] width 198 height 15
click at [167, 445] on input "Select product variants individually" at bounding box center [166, 444] width 1 height 1
radio input "true"
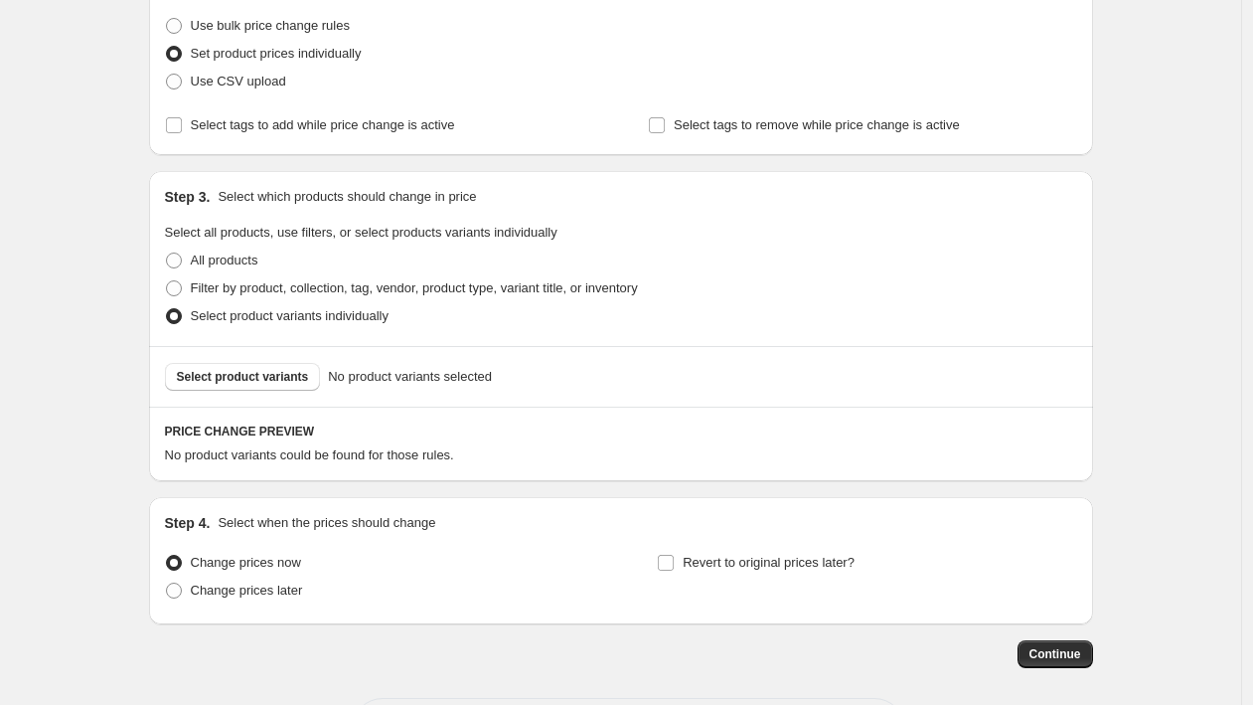
scroll to position [271, 0]
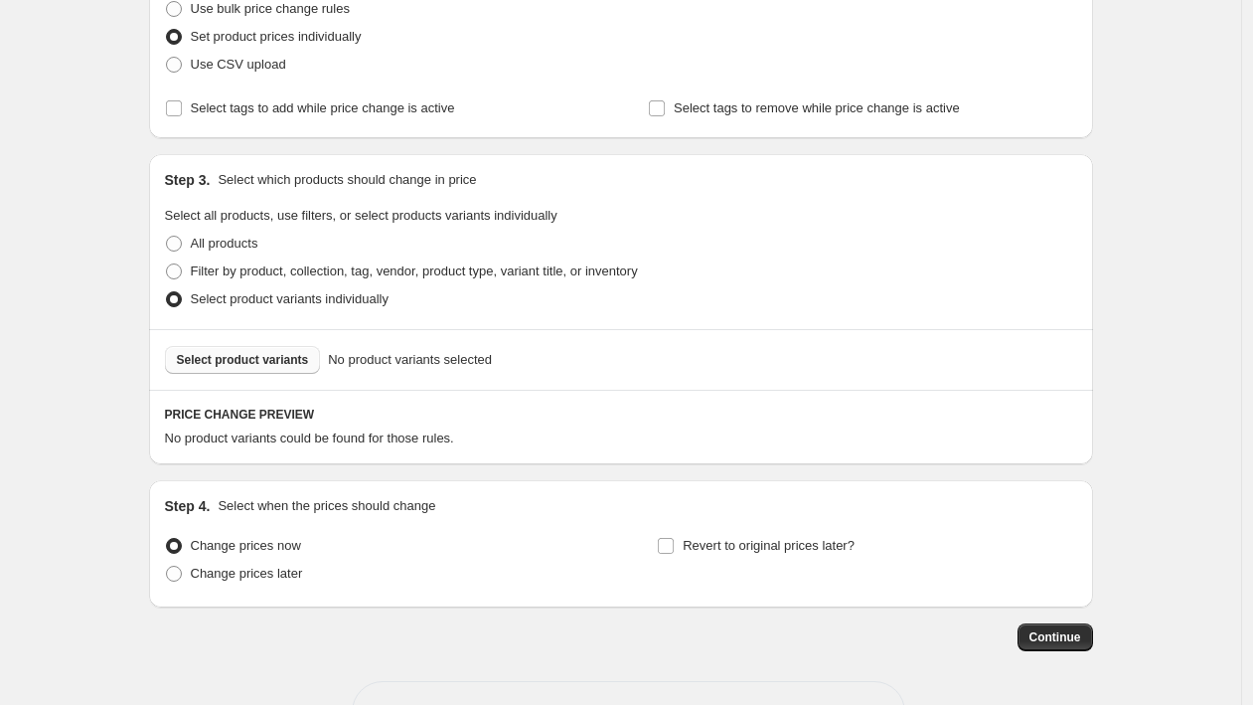
click at [274, 366] on span "Select product variants" at bounding box center [243, 360] width 132 height 16
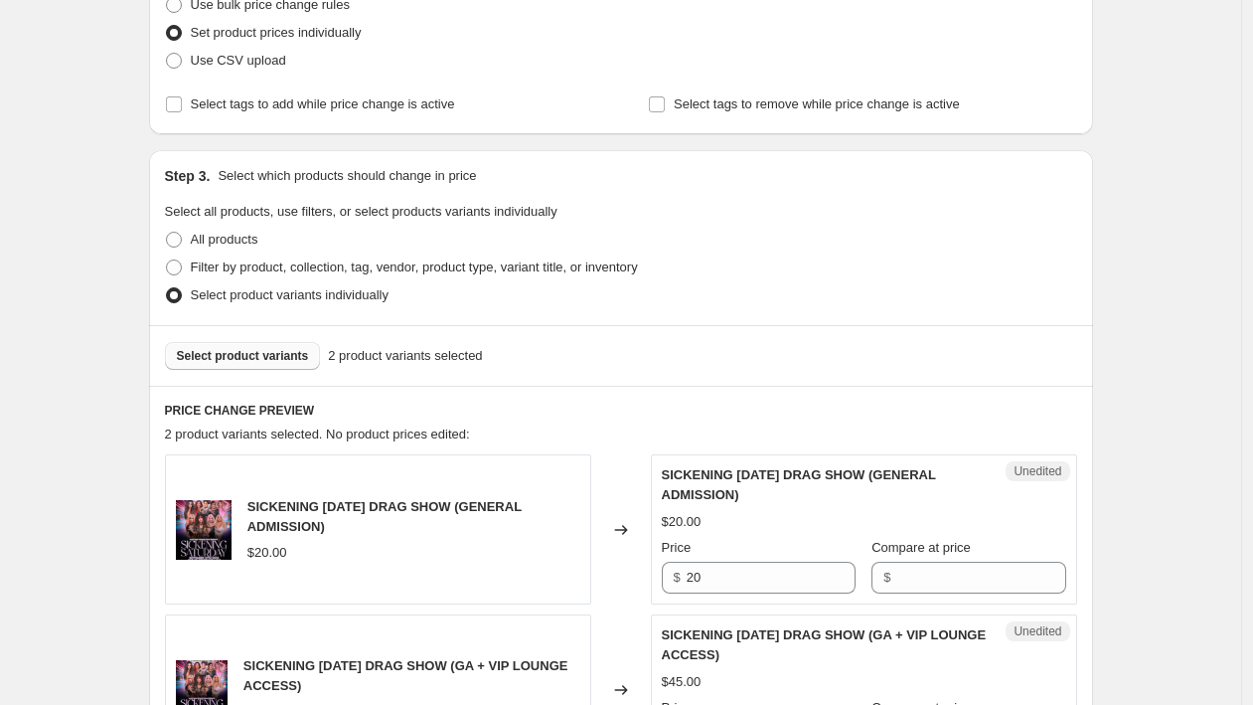
scroll to position [404, 0]
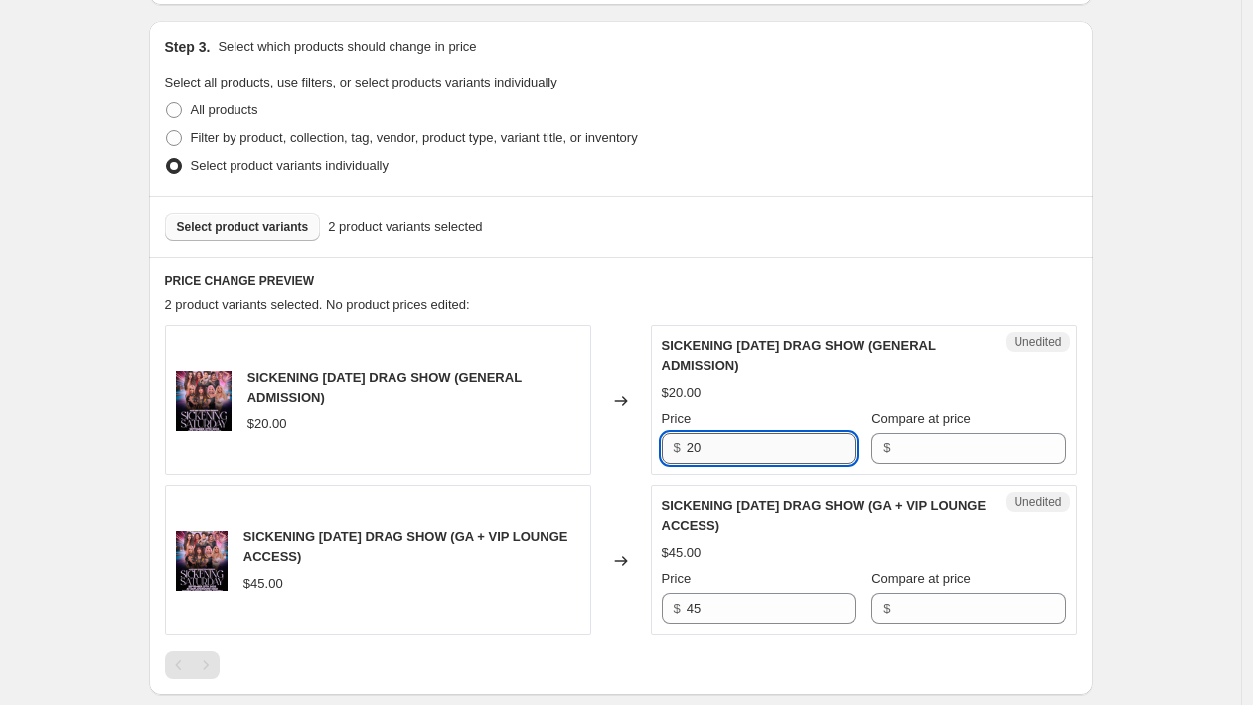
click at [754, 442] on input "20" at bounding box center [771, 448] width 169 height 32
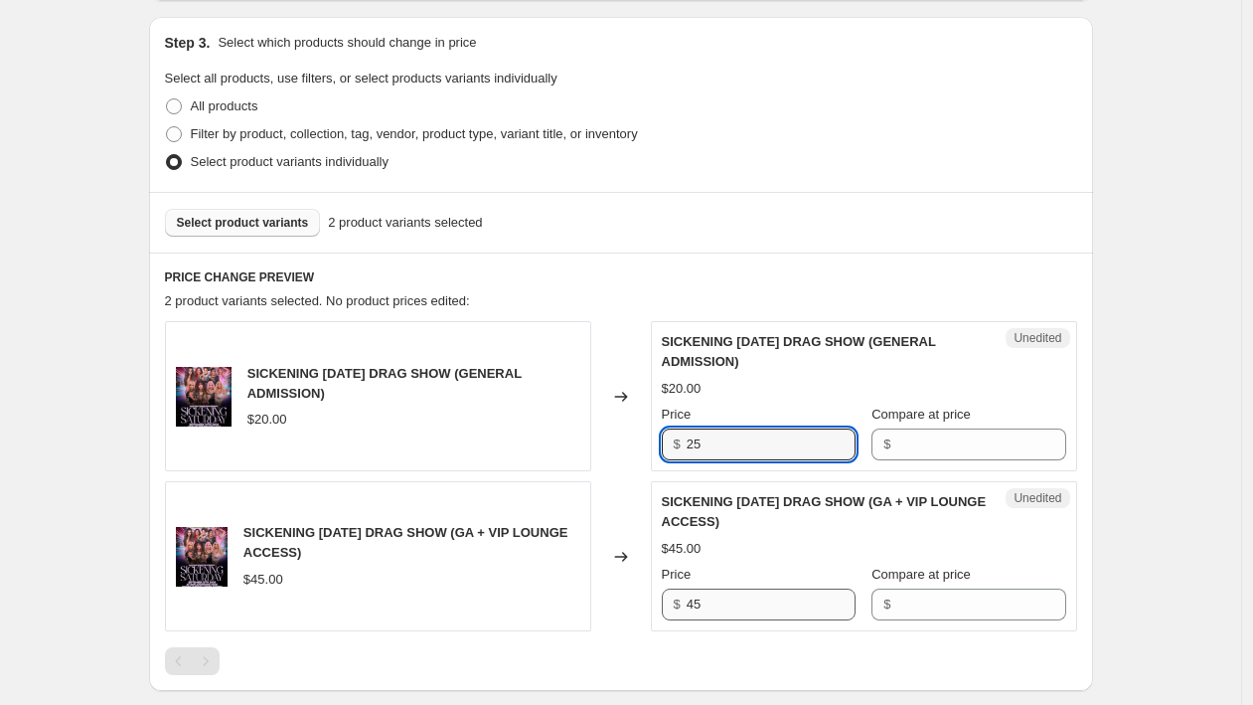
type input "25"
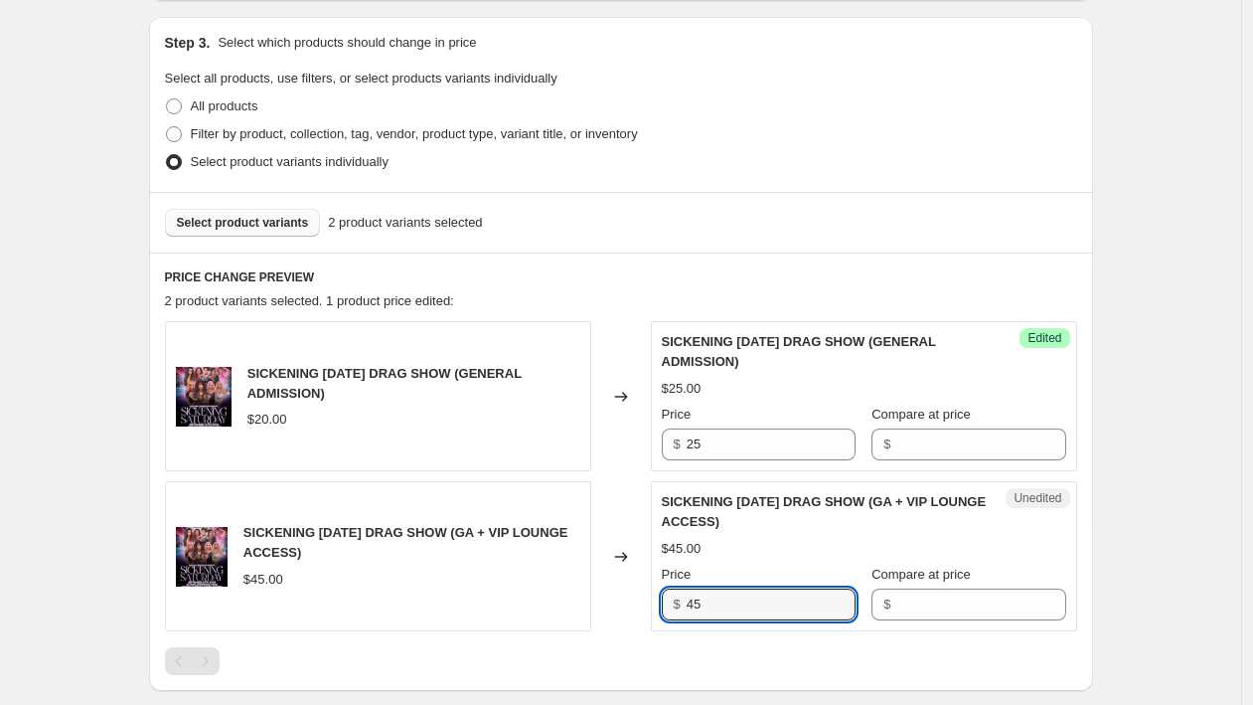
drag, startPoint x: 718, startPoint y: 601, endPoint x: 680, endPoint y: 603, distance: 38.8
click at [680, 603] on div "$ 45" at bounding box center [759, 604] width 194 height 32
type input "50"
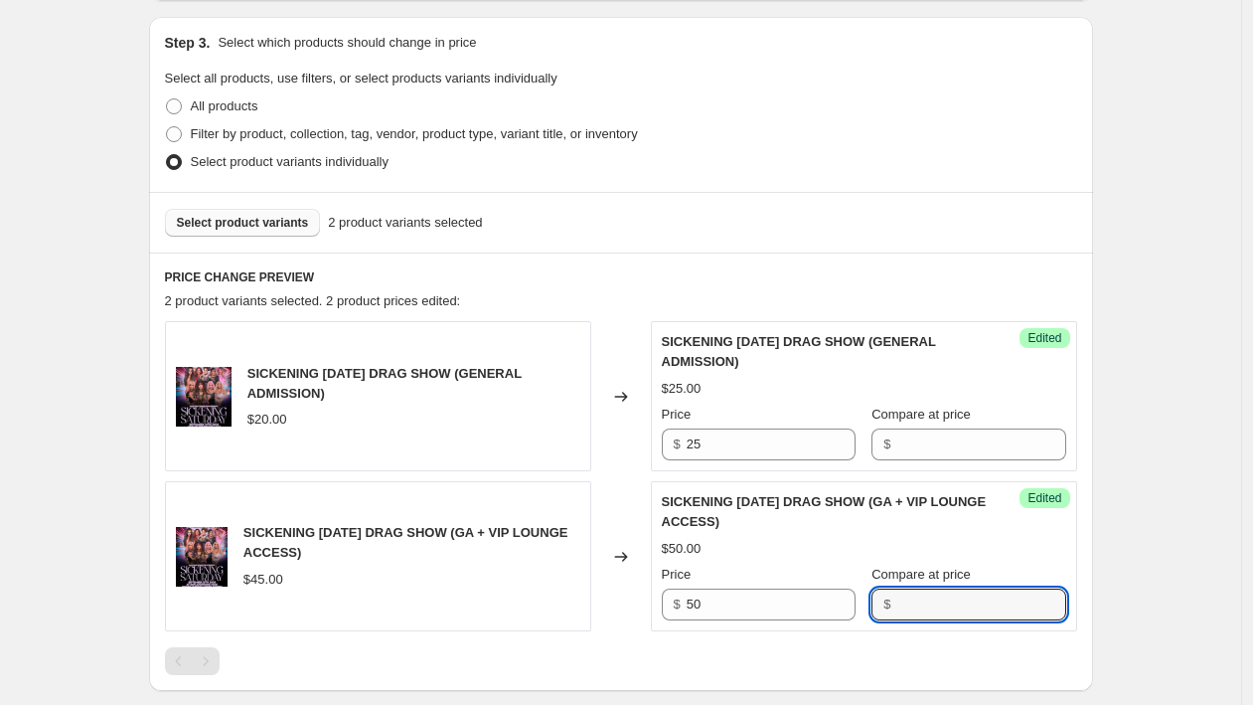
click at [1144, 566] on div "Create new price change job. This page is ready Create new price change job Dra…" at bounding box center [620, 295] width 1241 height 1407
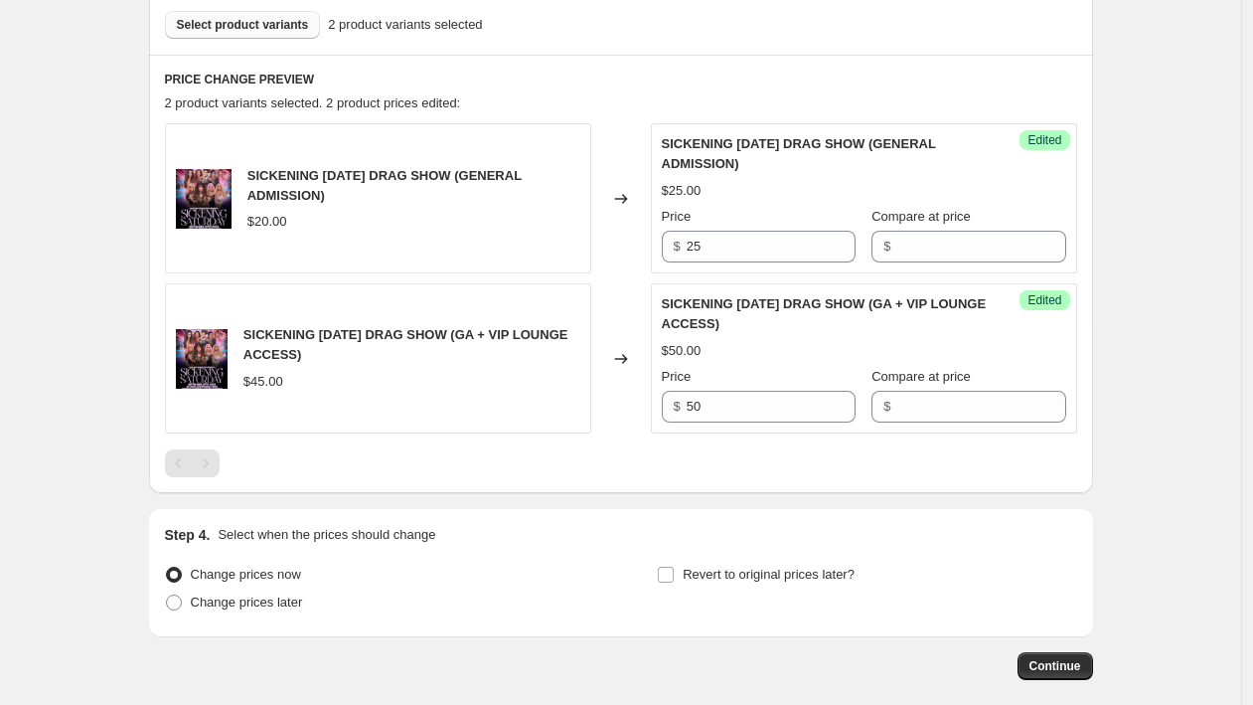
scroll to position [703, 0]
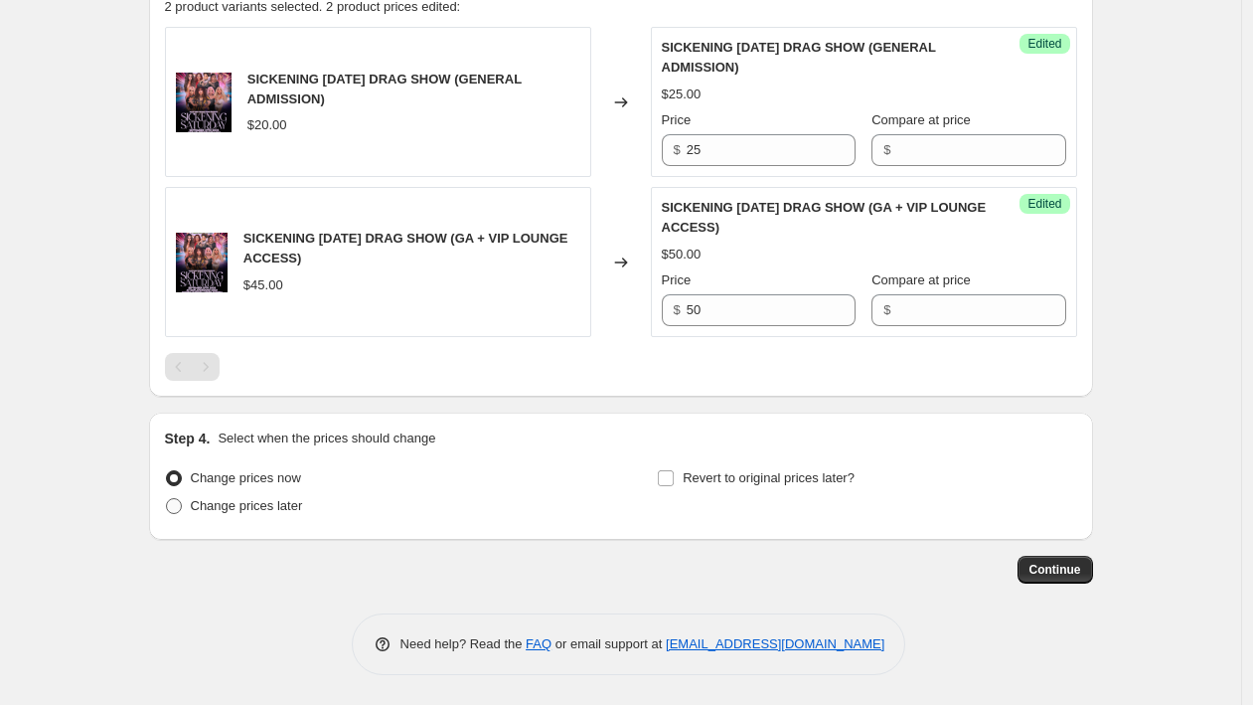
click at [291, 508] on span "Change prices later" at bounding box center [247, 505] width 112 height 15
click at [167, 499] on input "Change prices later" at bounding box center [166, 498] width 1 height 1
radio input "true"
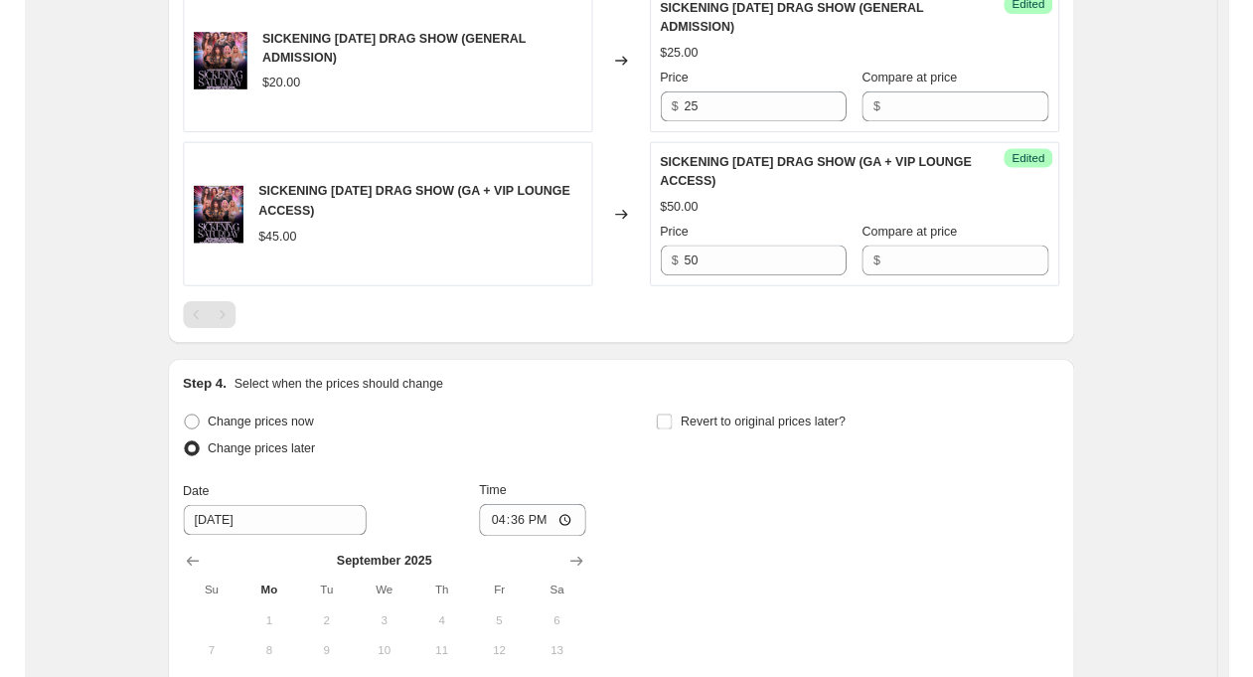
scroll to position [902, 0]
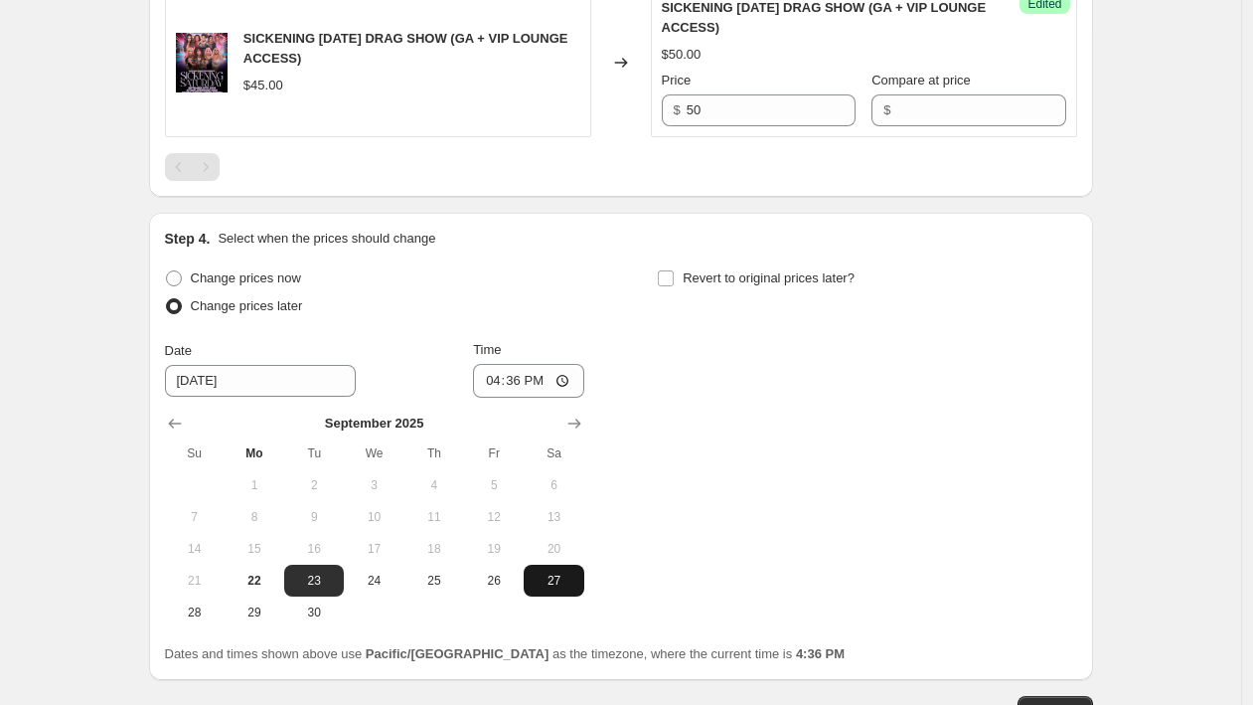
click at [568, 577] on span "27" at bounding box center [554, 580] width 44 height 16
type input "9/27/2025"
click at [518, 381] on input "16:36" at bounding box center [528, 381] width 111 height 34
click at [539, 382] on input "20:36" at bounding box center [528, 381] width 111 height 34
type input "20:00"
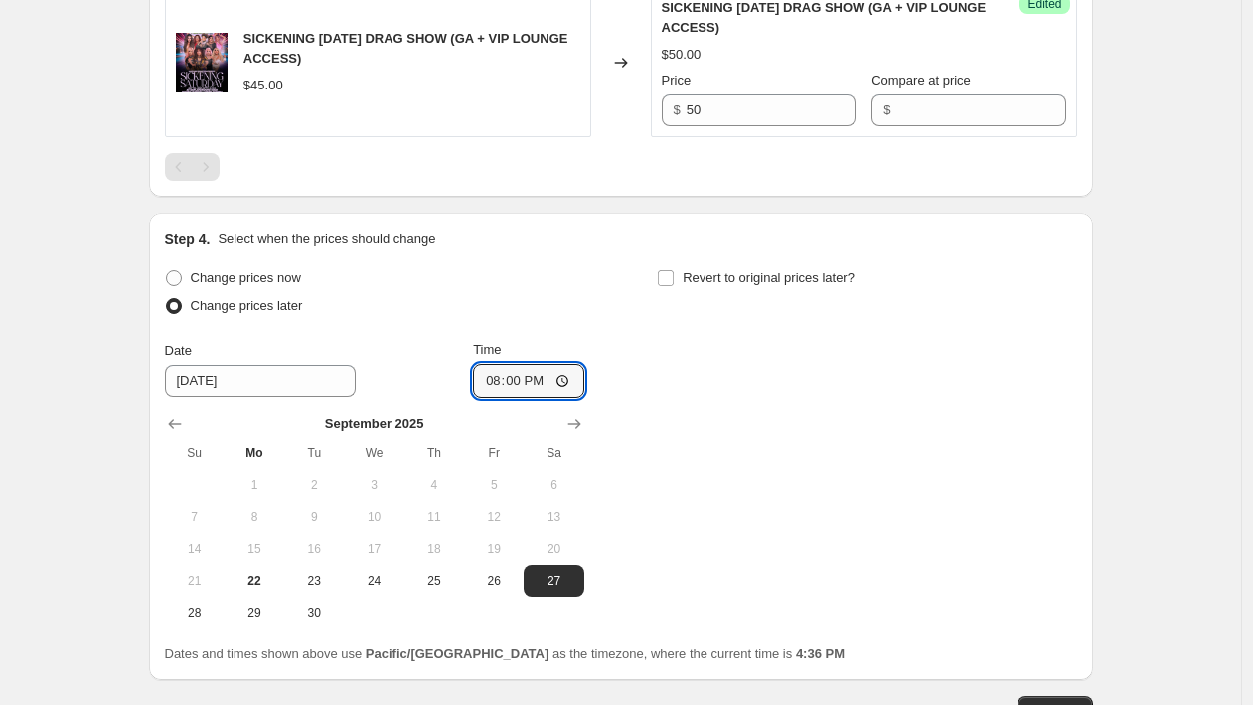
click at [768, 430] on div "Change prices now Change prices later Date 9/27/2025 Time 20:00 September 2025 …" at bounding box center [621, 446] width 912 height 364
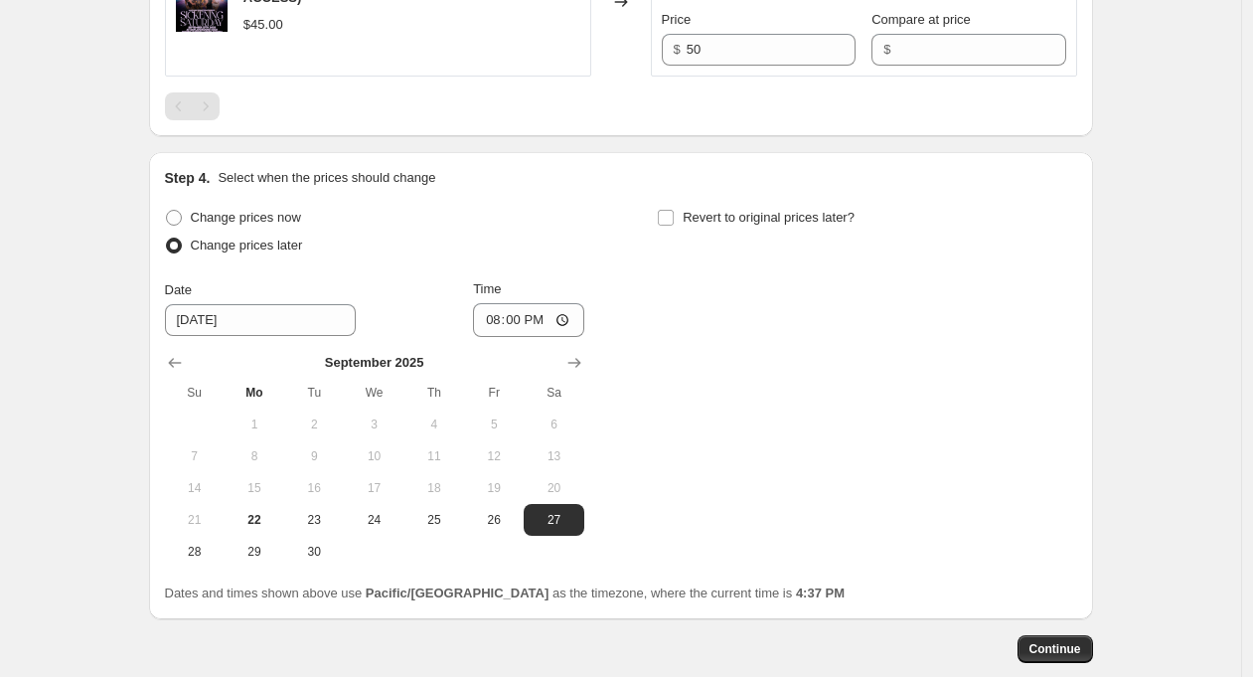
scroll to position [1014, 0]
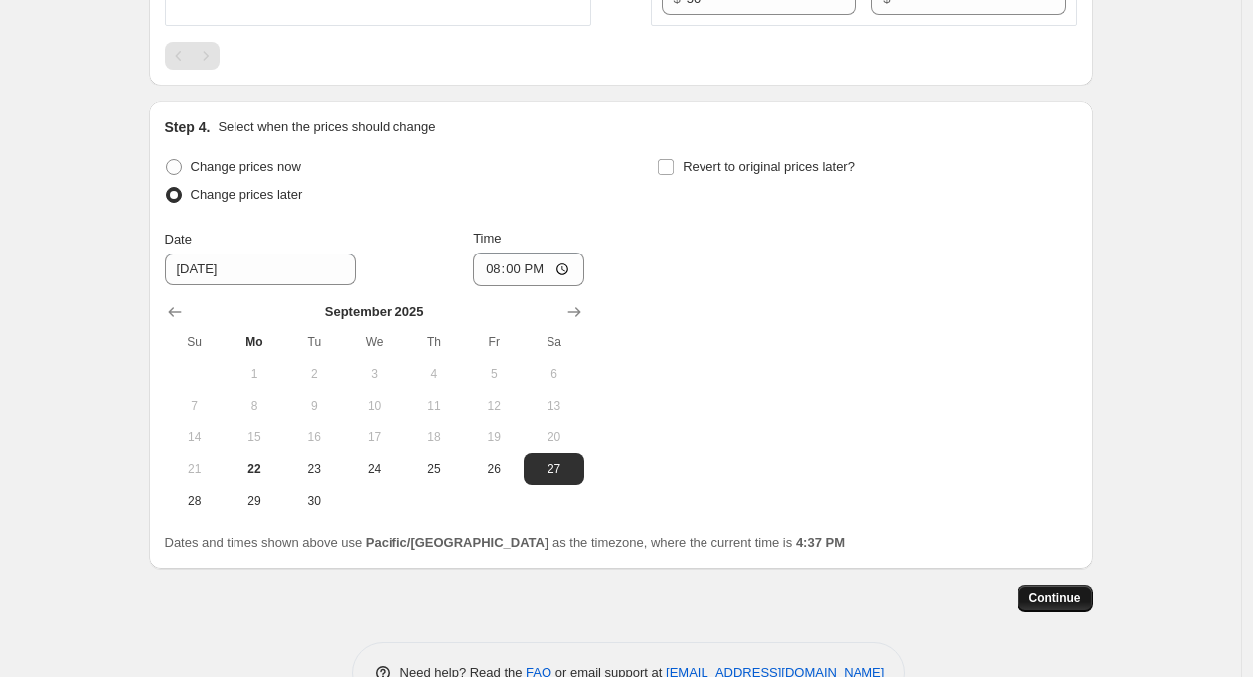
click at [1063, 598] on span "Continue" at bounding box center [1056, 598] width 52 height 16
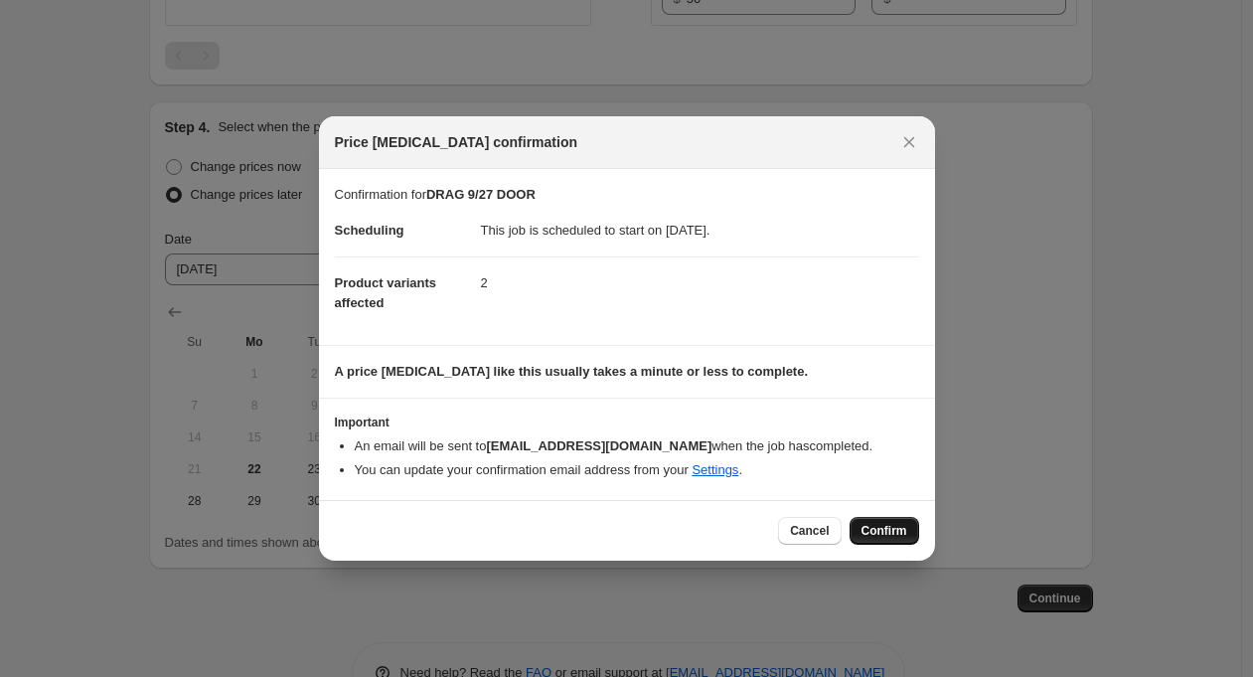
click at [895, 530] on span "Confirm" at bounding box center [885, 531] width 46 height 16
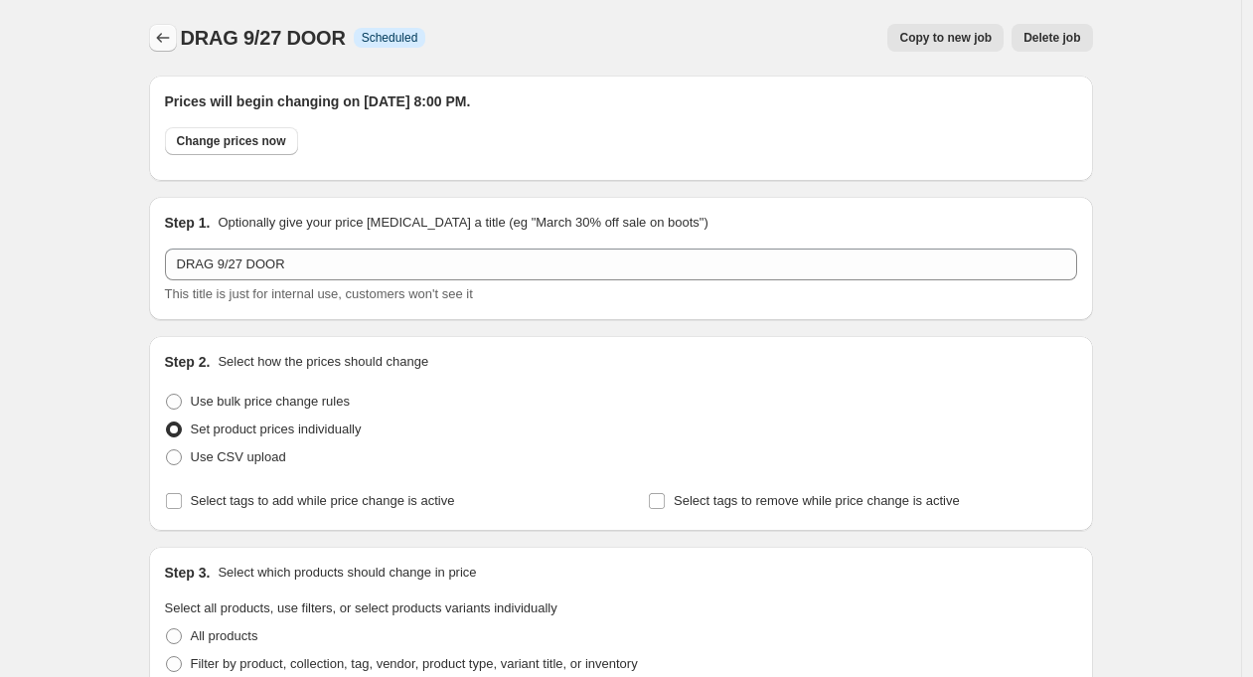
click at [170, 31] on icon "Price change jobs" at bounding box center [163, 38] width 20 height 20
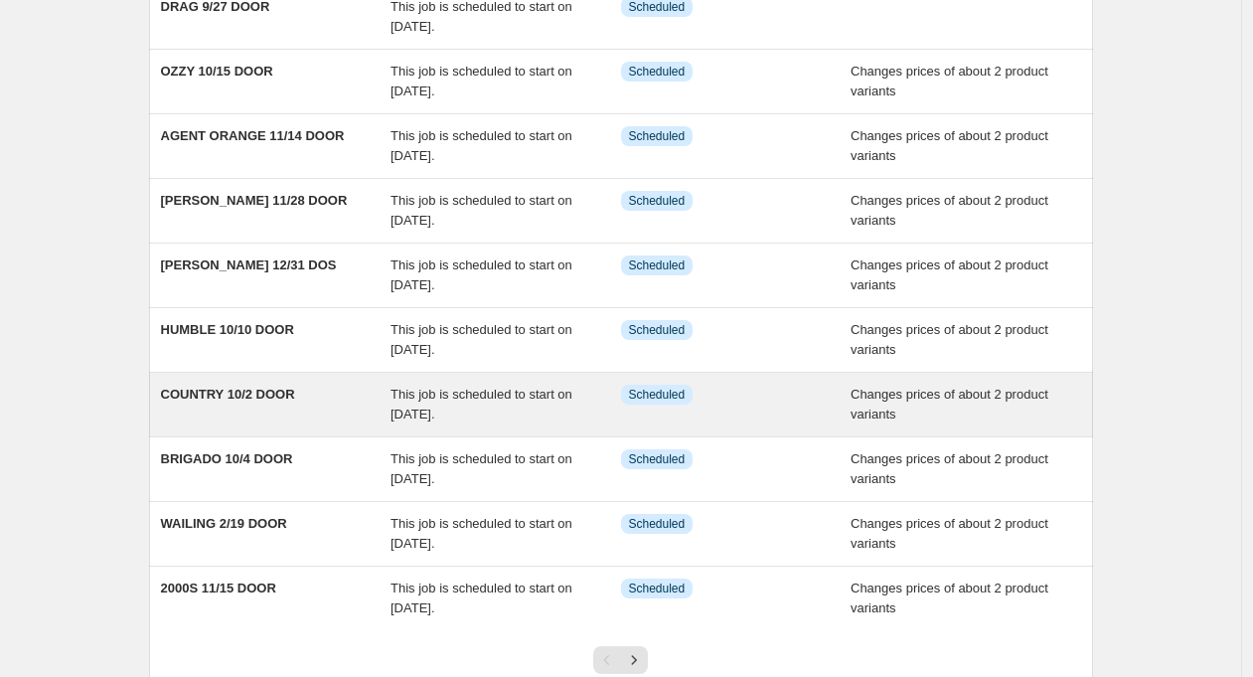
scroll to position [276, 0]
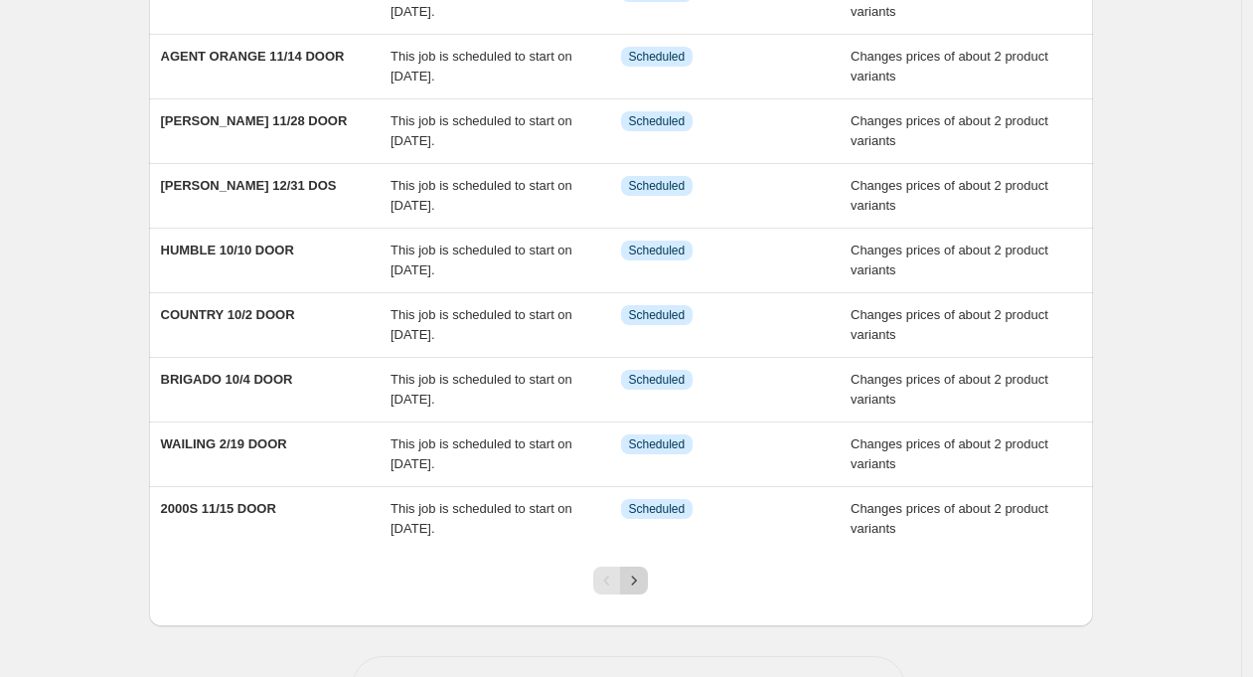
click at [643, 581] on icon "Next" at bounding box center [634, 580] width 20 height 20
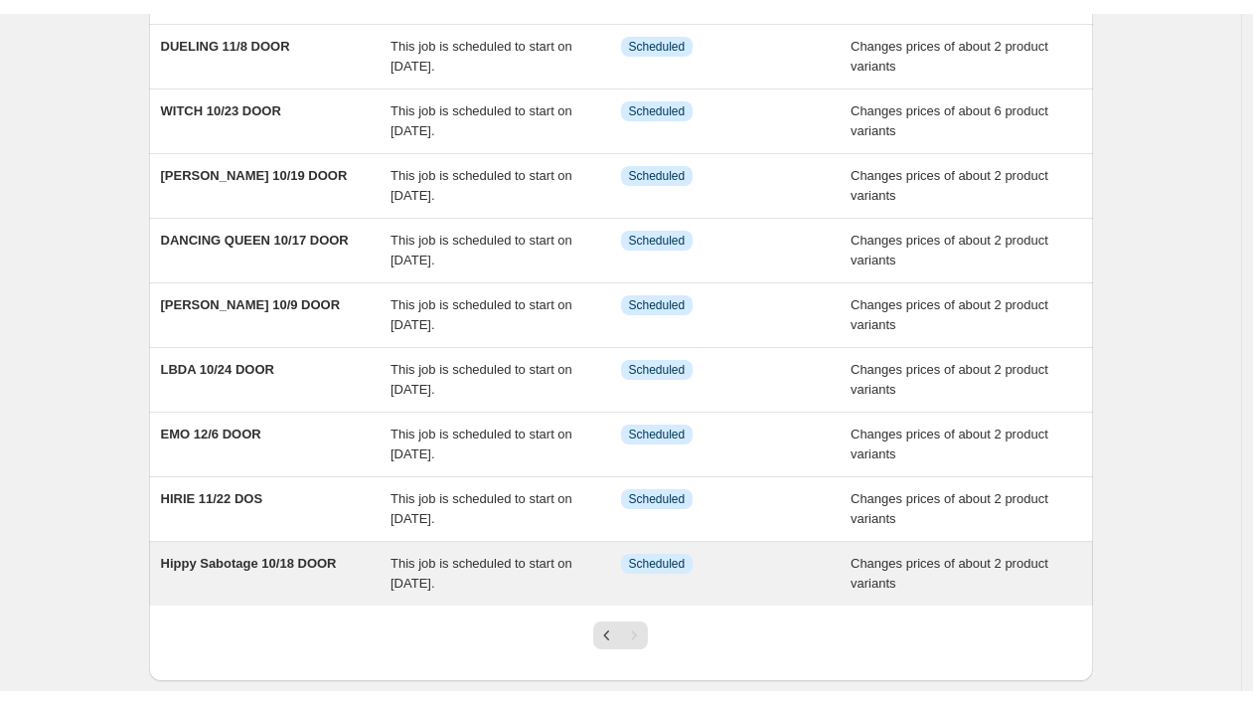
scroll to position [0, 0]
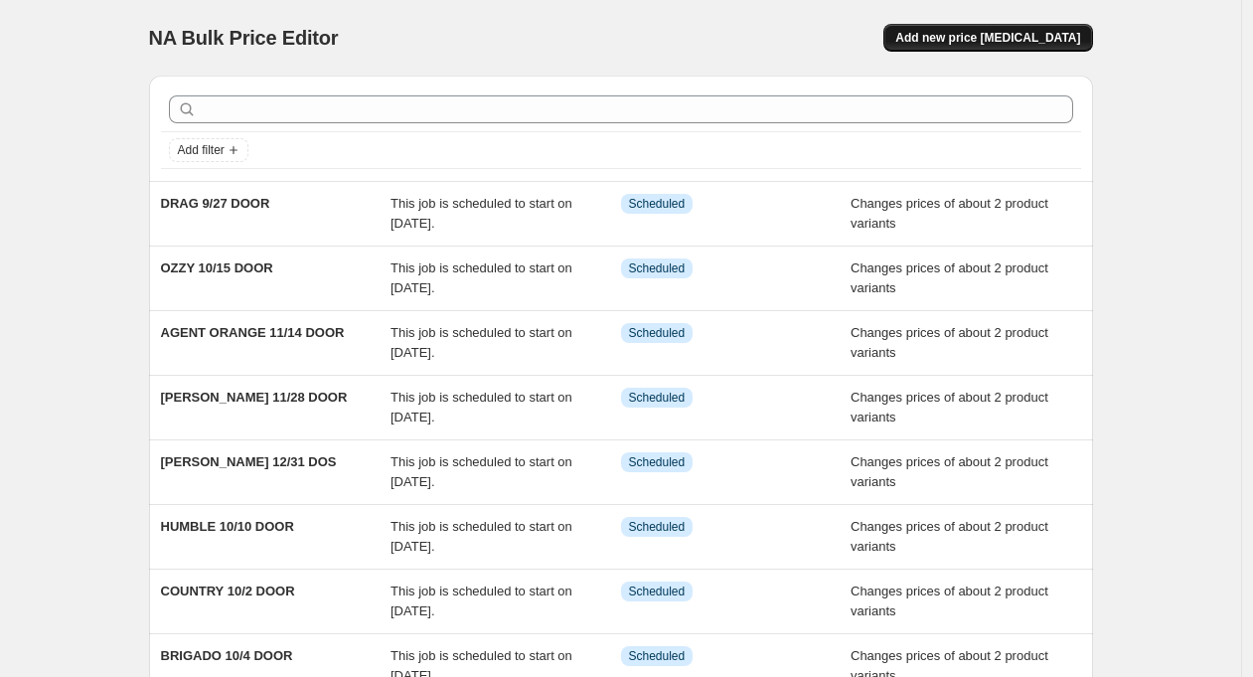
click at [1029, 31] on span "Add new price [MEDICAL_DATA]" at bounding box center [987, 38] width 185 height 16
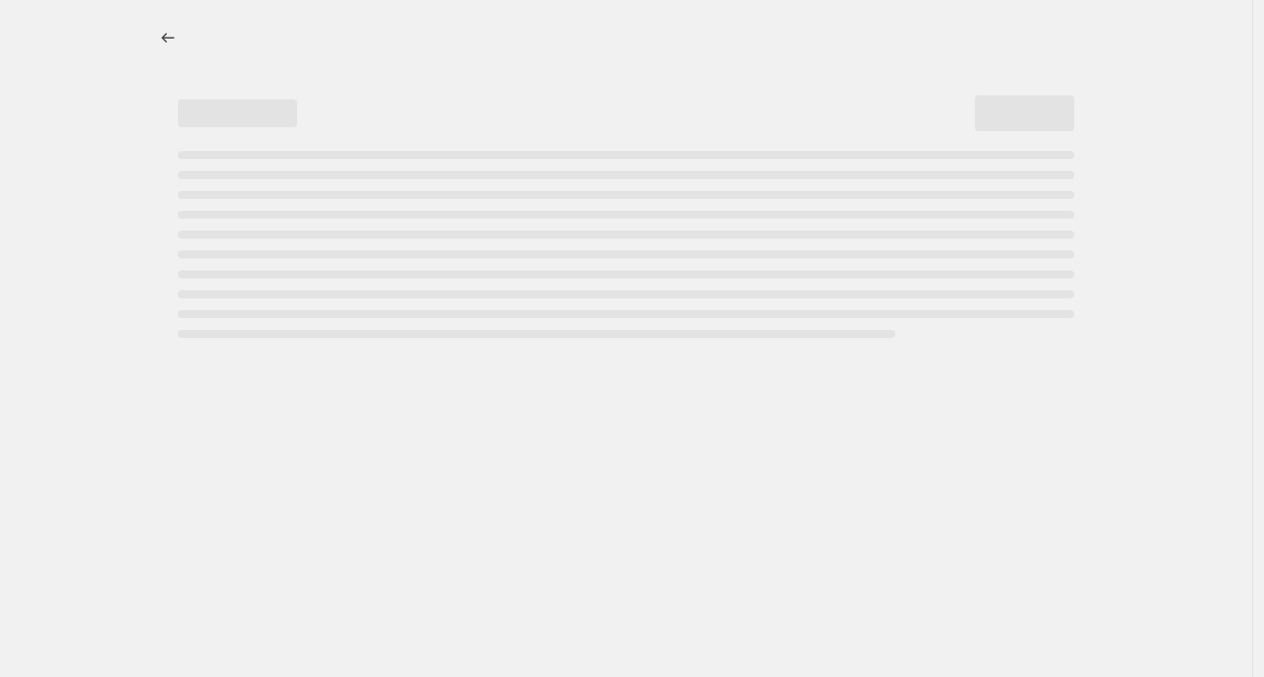
select select "percentage"
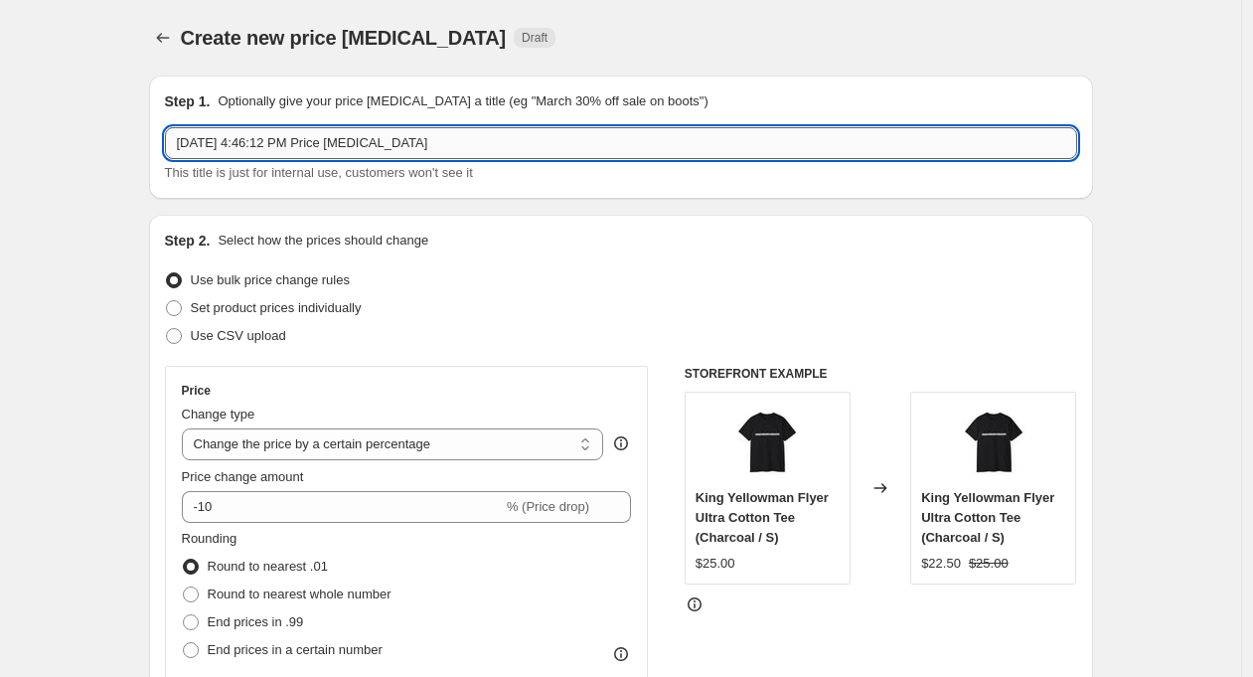
click at [248, 142] on input "[DATE] 4:46:12 PM Price [MEDICAL_DATA]" at bounding box center [621, 143] width 912 height 32
type input "P"
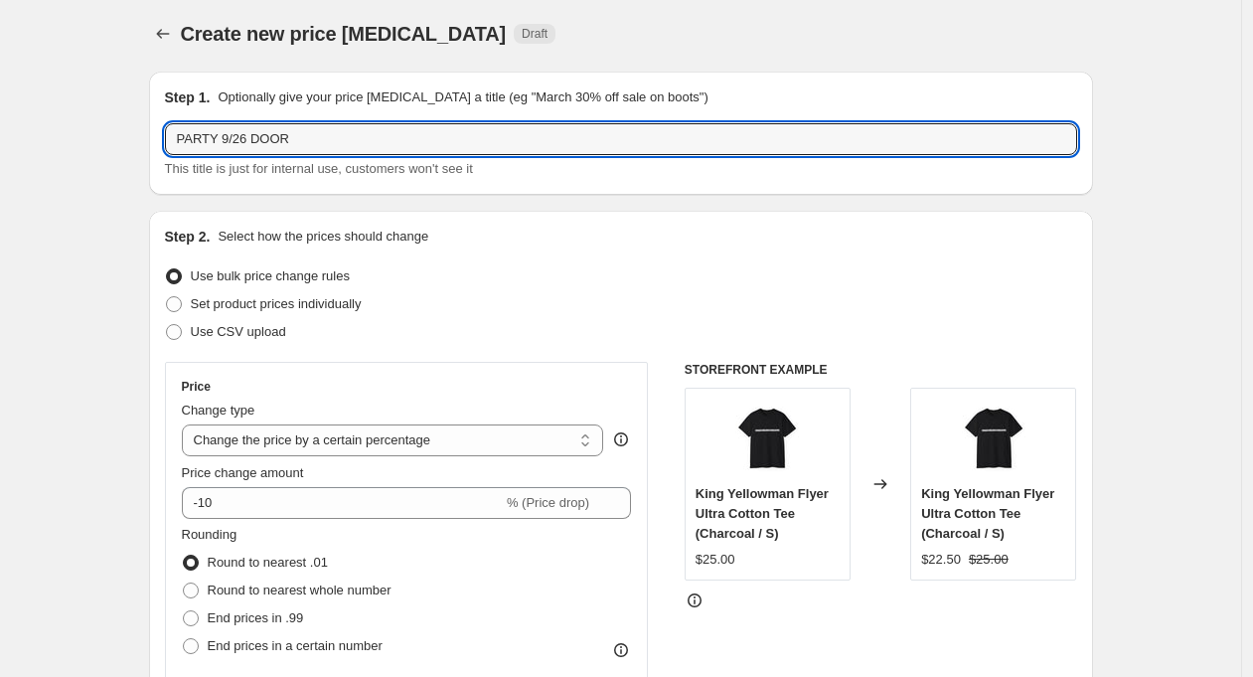
scroll to position [25, 0]
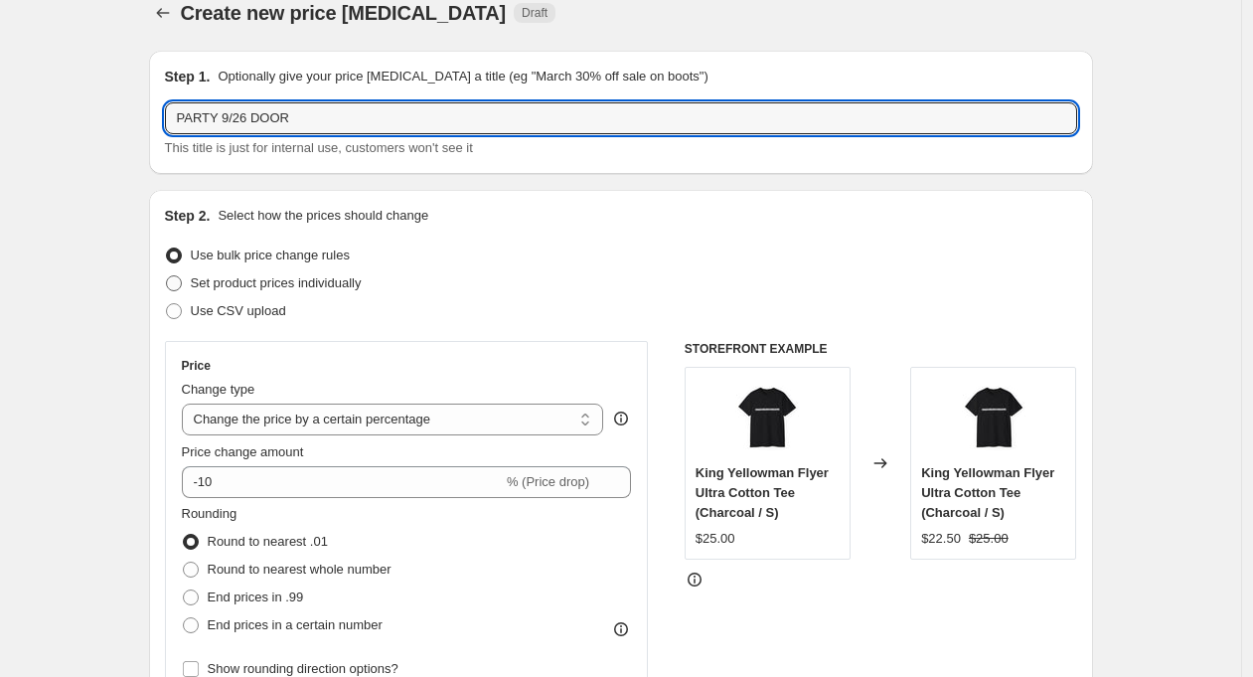
type input "PARTY 9/26 DOOR"
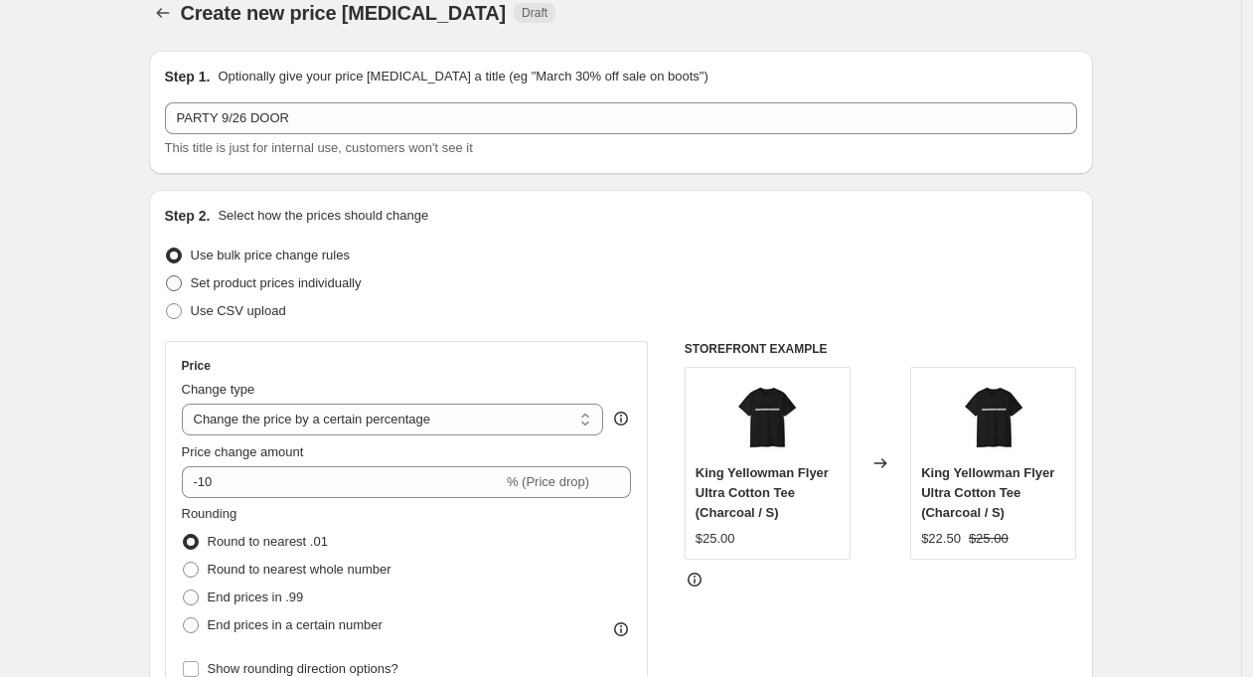
click at [248, 285] on span "Set product prices individually" at bounding box center [276, 282] width 171 height 15
click at [167, 276] on input "Set product prices individually" at bounding box center [166, 275] width 1 height 1
radio input "true"
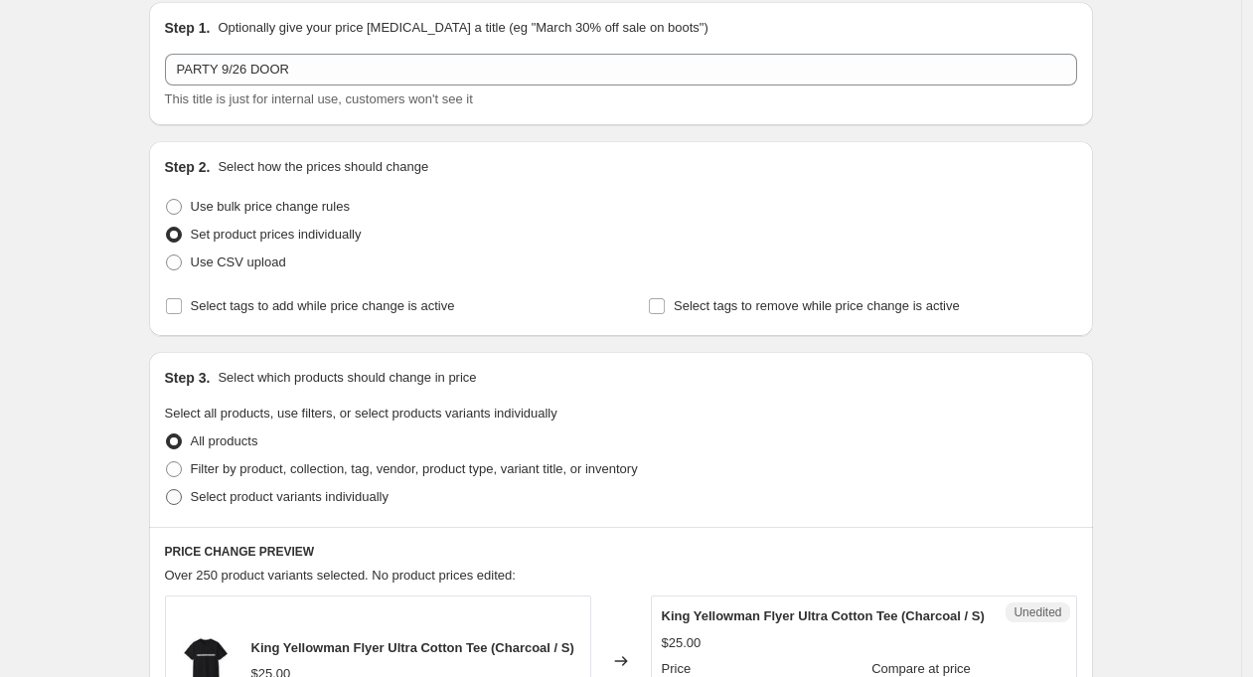
click at [342, 504] on span "Select product variants individually" at bounding box center [290, 496] width 198 height 15
click at [167, 490] on input "Select product variants individually" at bounding box center [166, 489] width 1 height 1
radio input "true"
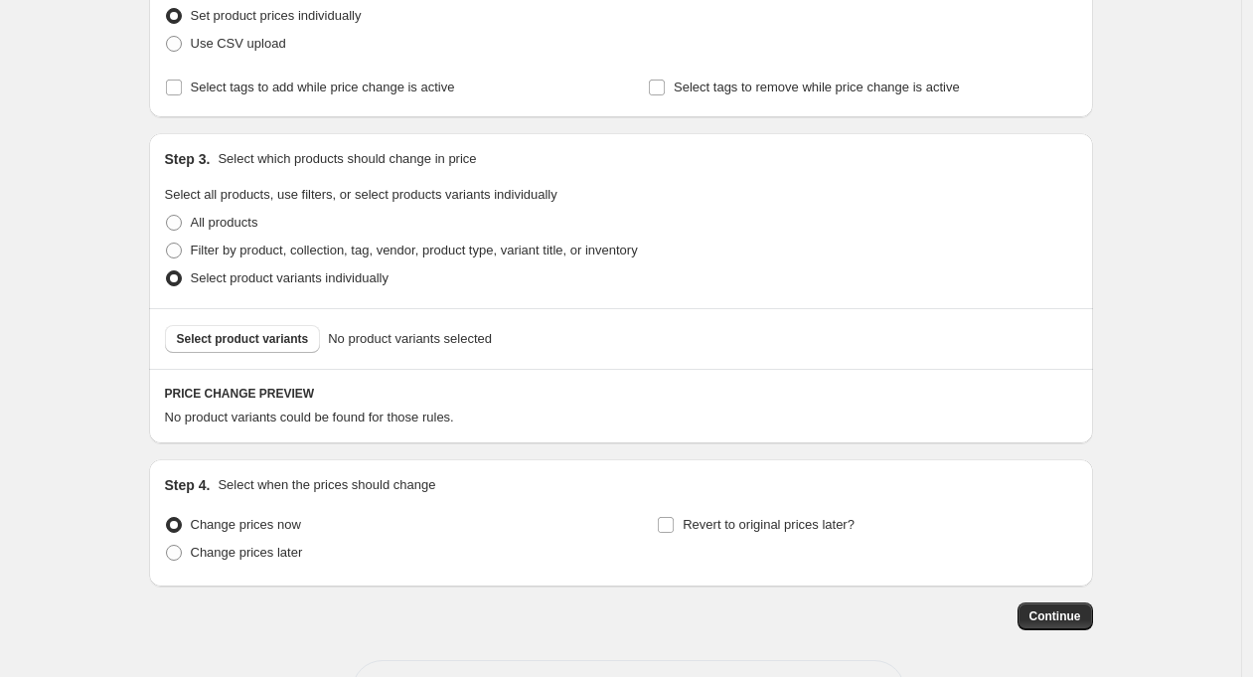
scroll to position [296, 0]
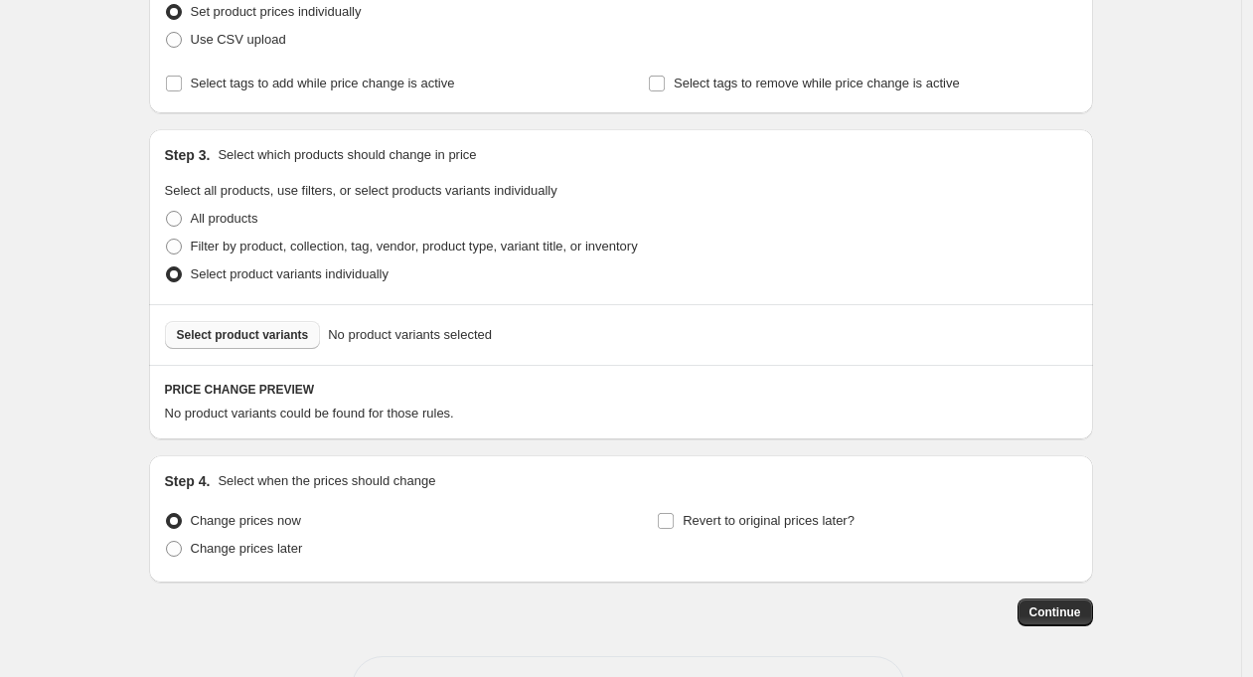
click at [274, 335] on span "Select product variants" at bounding box center [243, 335] width 132 height 16
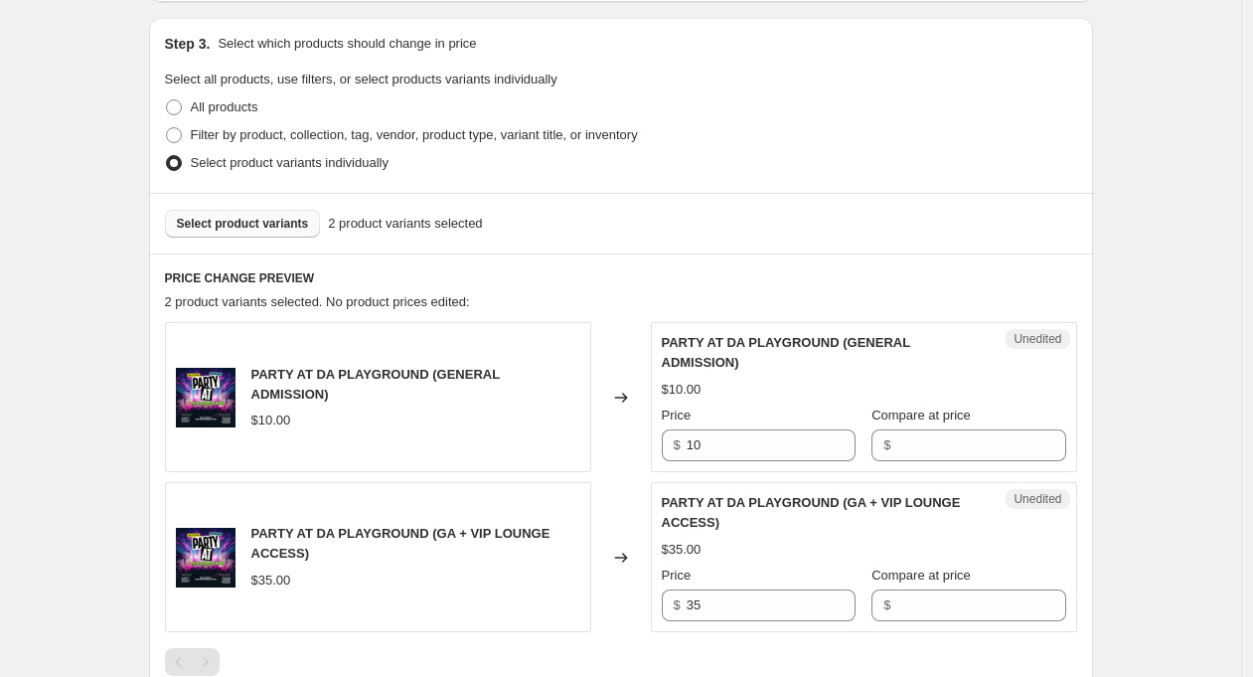
scroll to position [469, 0]
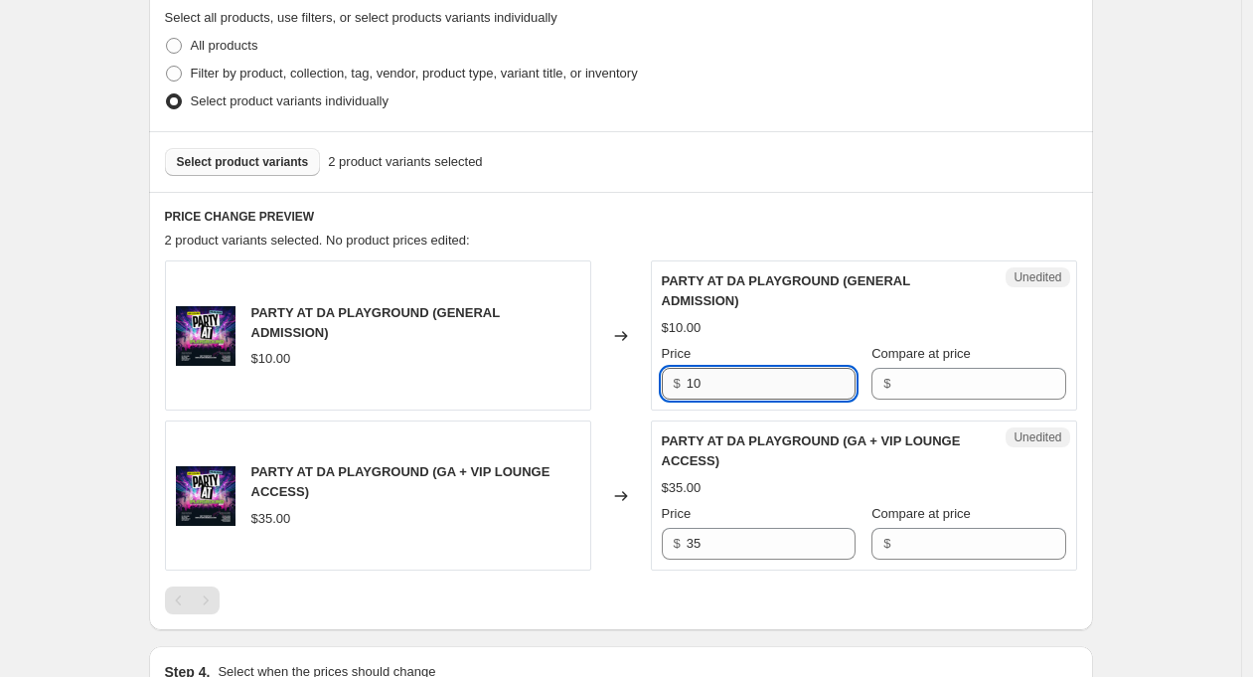
click at [721, 386] on input "10" at bounding box center [771, 384] width 169 height 32
type input "15"
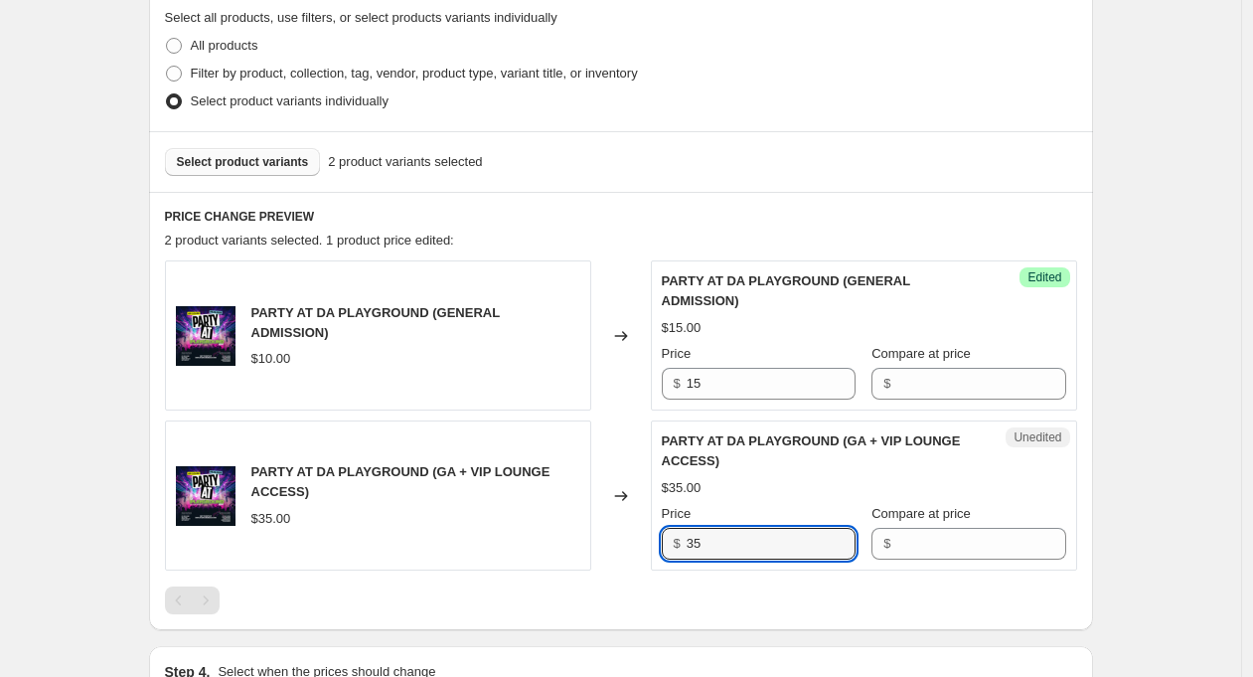
drag, startPoint x: 723, startPoint y: 543, endPoint x: 656, endPoint y: 553, distance: 68.3
click at [656, 553] on div "Unedited PARTY AT DA PLAYGROUND (GA + VIP LOUNGE ACCESS) $35.00 Price $ 35 Comp…" at bounding box center [864, 495] width 426 height 150
click at [712, 546] on input "3540" at bounding box center [771, 544] width 169 height 32
type input "40"
click at [1164, 547] on div "Create new price [MEDICAL_DATA]. This page is ready Create new price [MEDICAL_D…" at bounding box center [620, 234] width 1241 height 1407
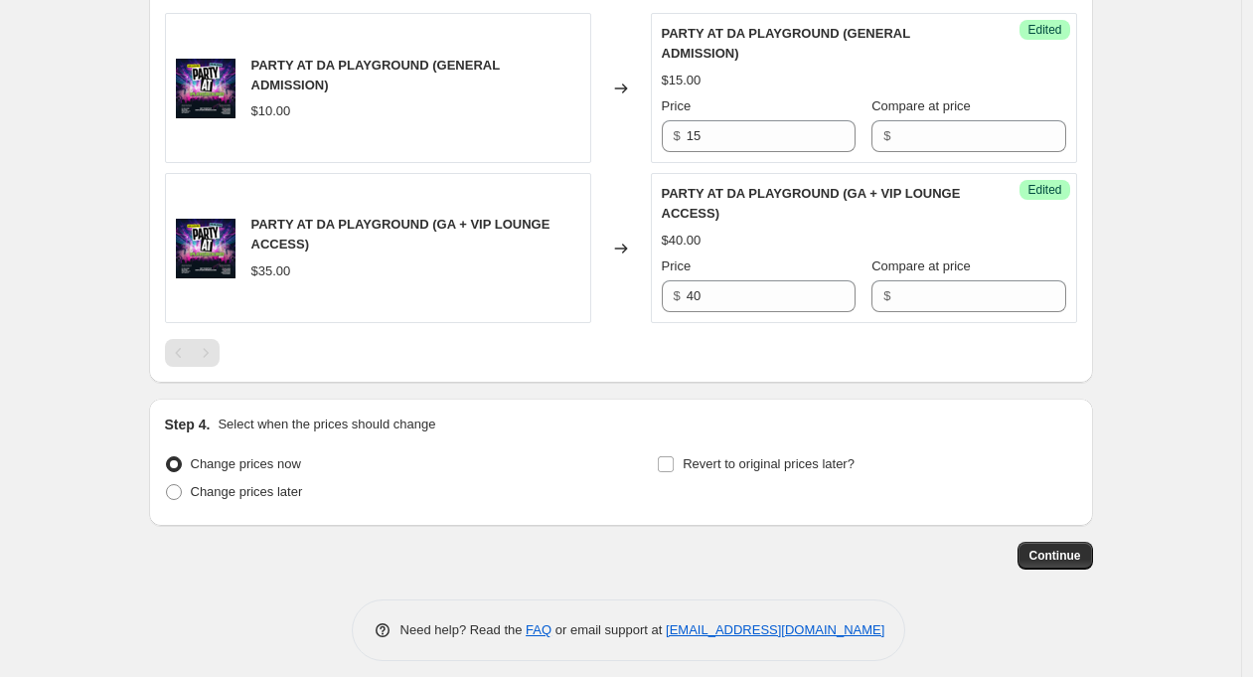
scroll to position [720, 0]
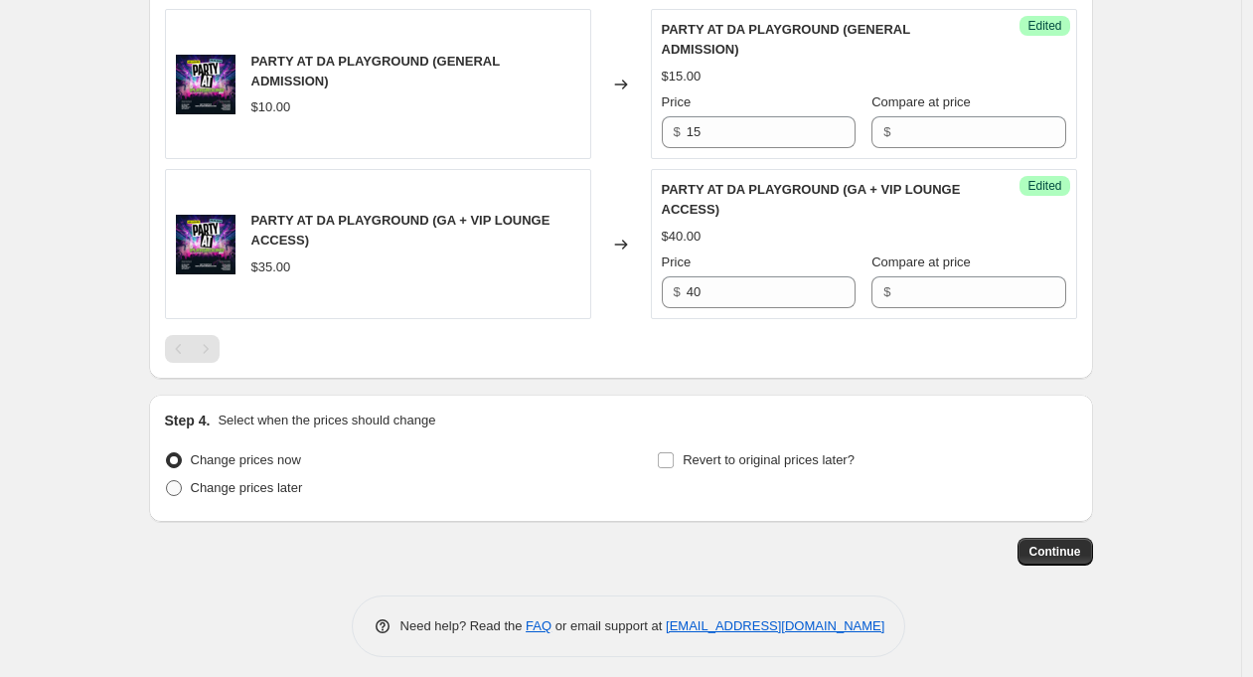
click at [260, 491] on span "Change prices later" at bounding box center [247, 487] width 112 height 15
click at [167, 481] on input "Change prices later" at bounding box center [166, 480] width 1 height 1
radio input "true"
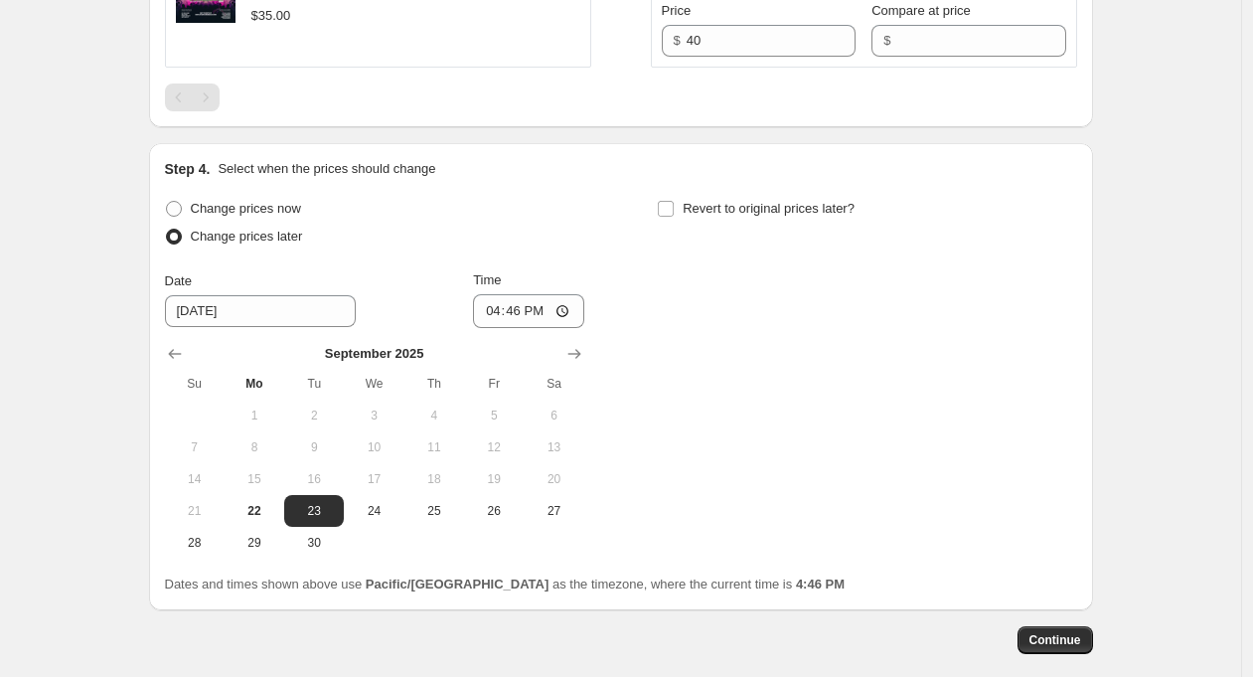
scroll to position [1016, 0]
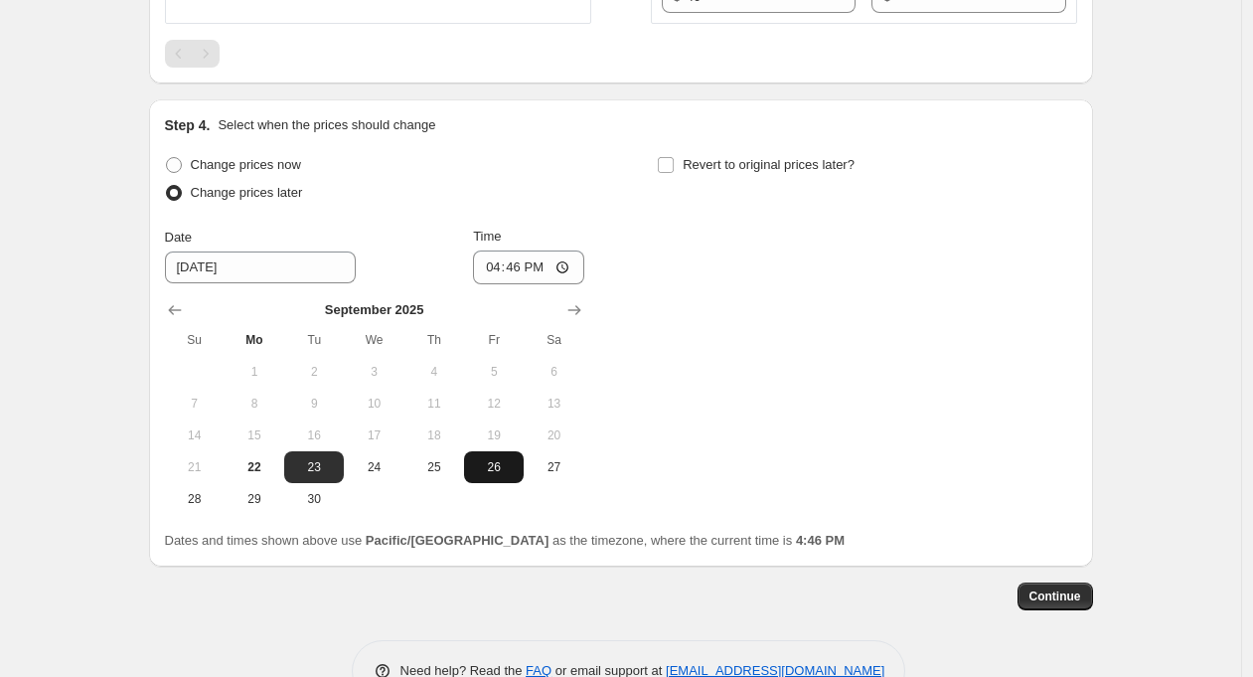
click at [505, 475] on span "26" at bounding box center [494, 467] width 44 height 16
type input "[DATE]"
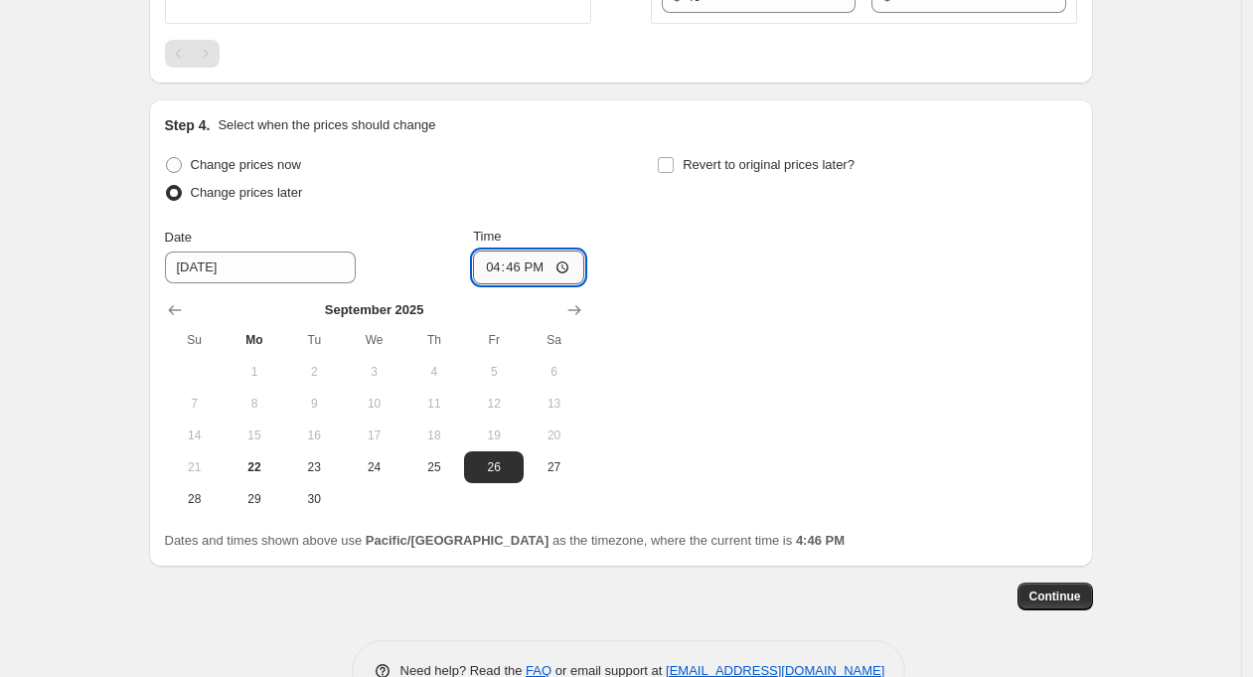
click at [521, 272] on input "16:46" at bounding box center [528, 267] width 111 height 34
click at [541, 270] on input "21:46" at bounding box center [528, 267] width 111 height 34
type input "21:00"
click at [770, 328] on div "Change prices now Change prices later Date [DATE] Time 21:00 [DATE] Su Mo Tu We…" at bounding box center [621, 333] width 912 height 364
click at [1052, 600] on span "Continue" at bounding box center [1056, 596] width 52 height 16
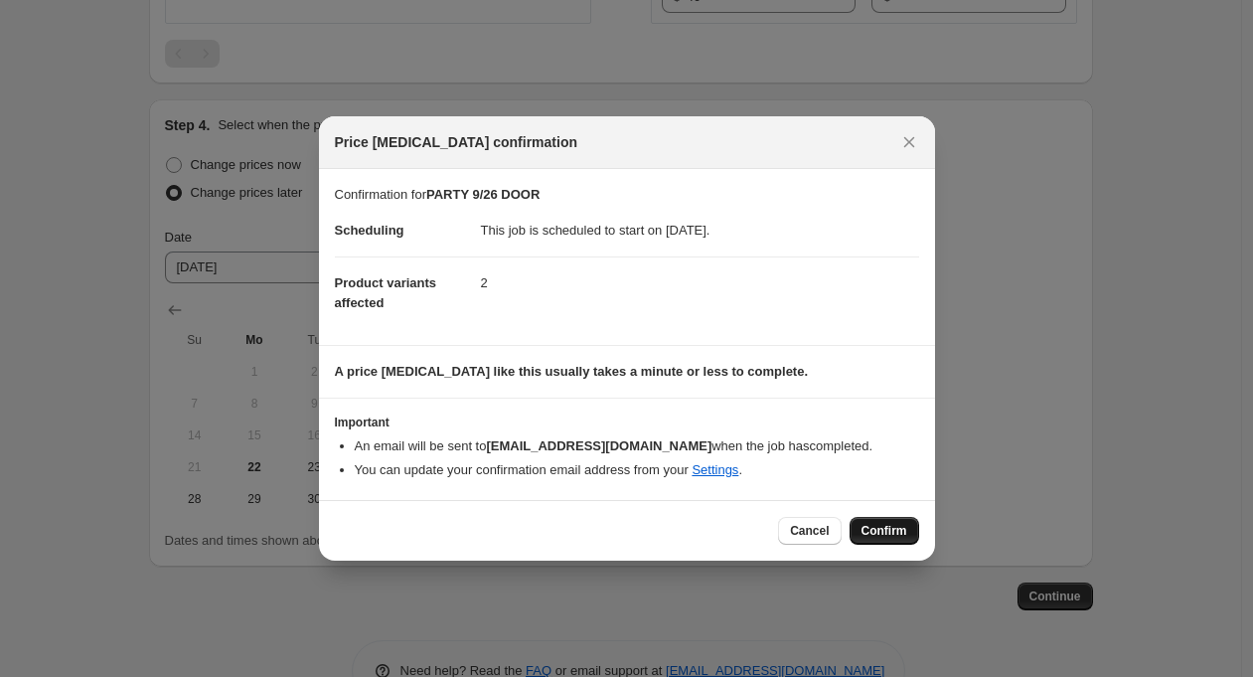
click at [887, 531] on span "Confirm" at bounding box center [885, 531] width 46 height 16
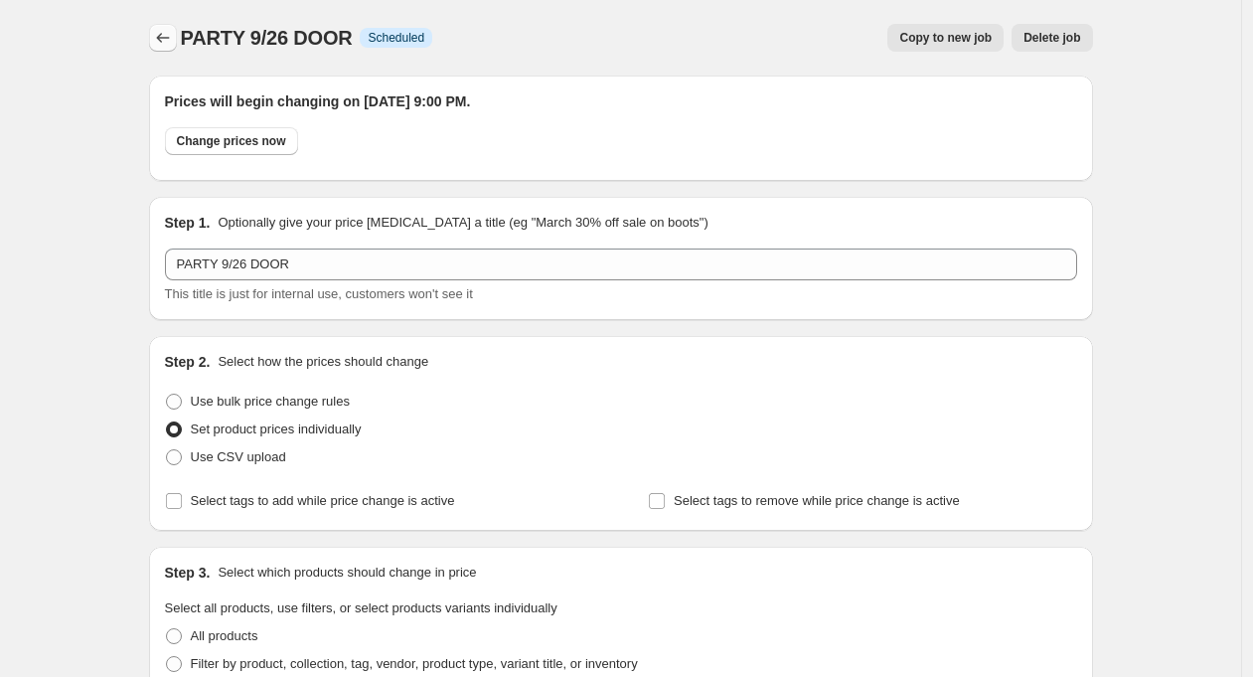
click at [173, 30] on icon "Price change jobs" at bounding box center [163, 38] width 20 height 20
